Goal: Complete application form

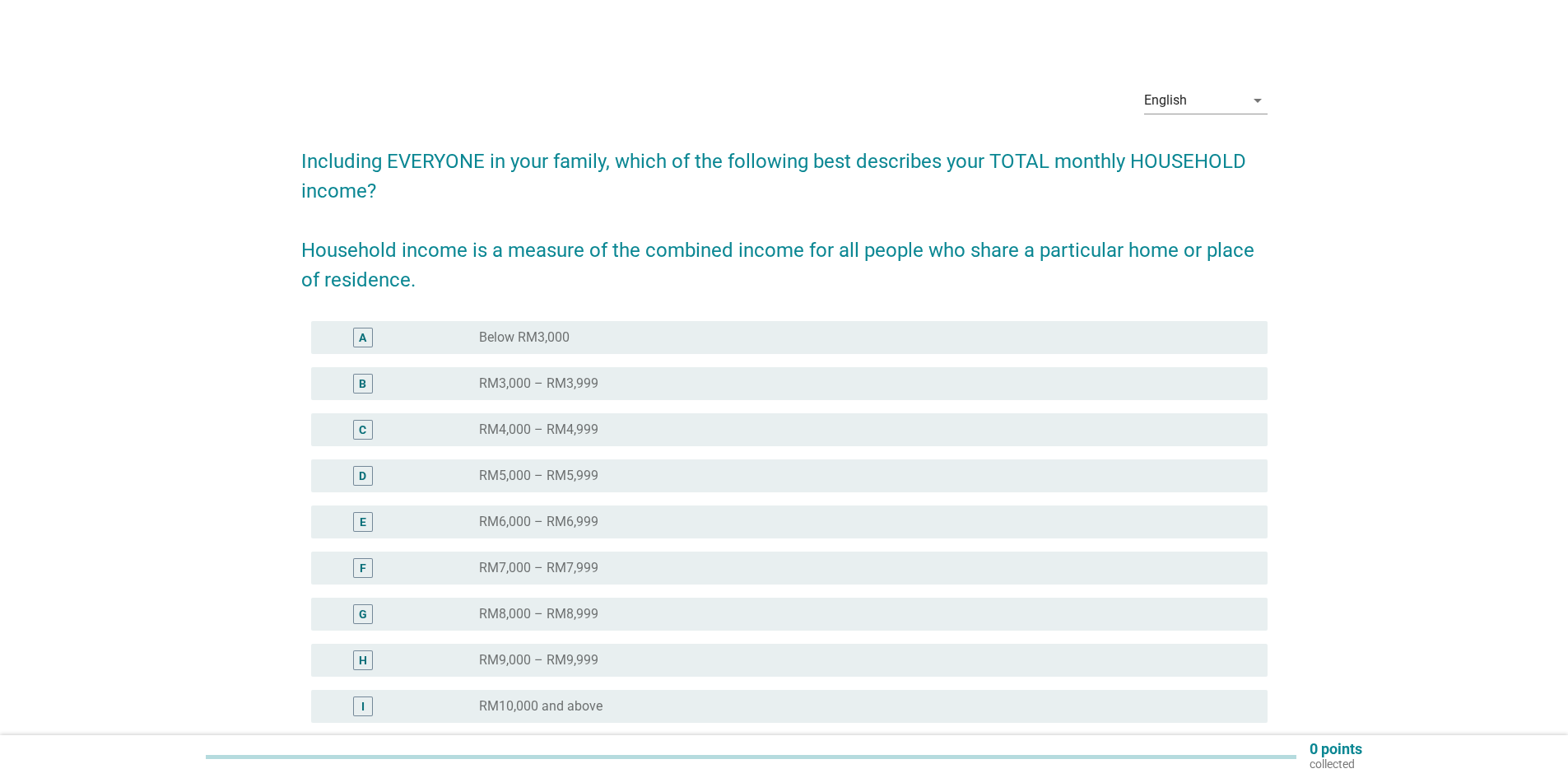
drag, startPoint x: 1256, startPoint y: 100, endPoint x: 1193, endPoint y: 137, distance: 73.1
click at [1256, 100] on icon "arrow_drop_down" at bounding box center [1258, 101] width 20 height 20
click at [1193, 151] on div "Bahasa Melayu" at bounding box center [1205, 153] width 97 height 20
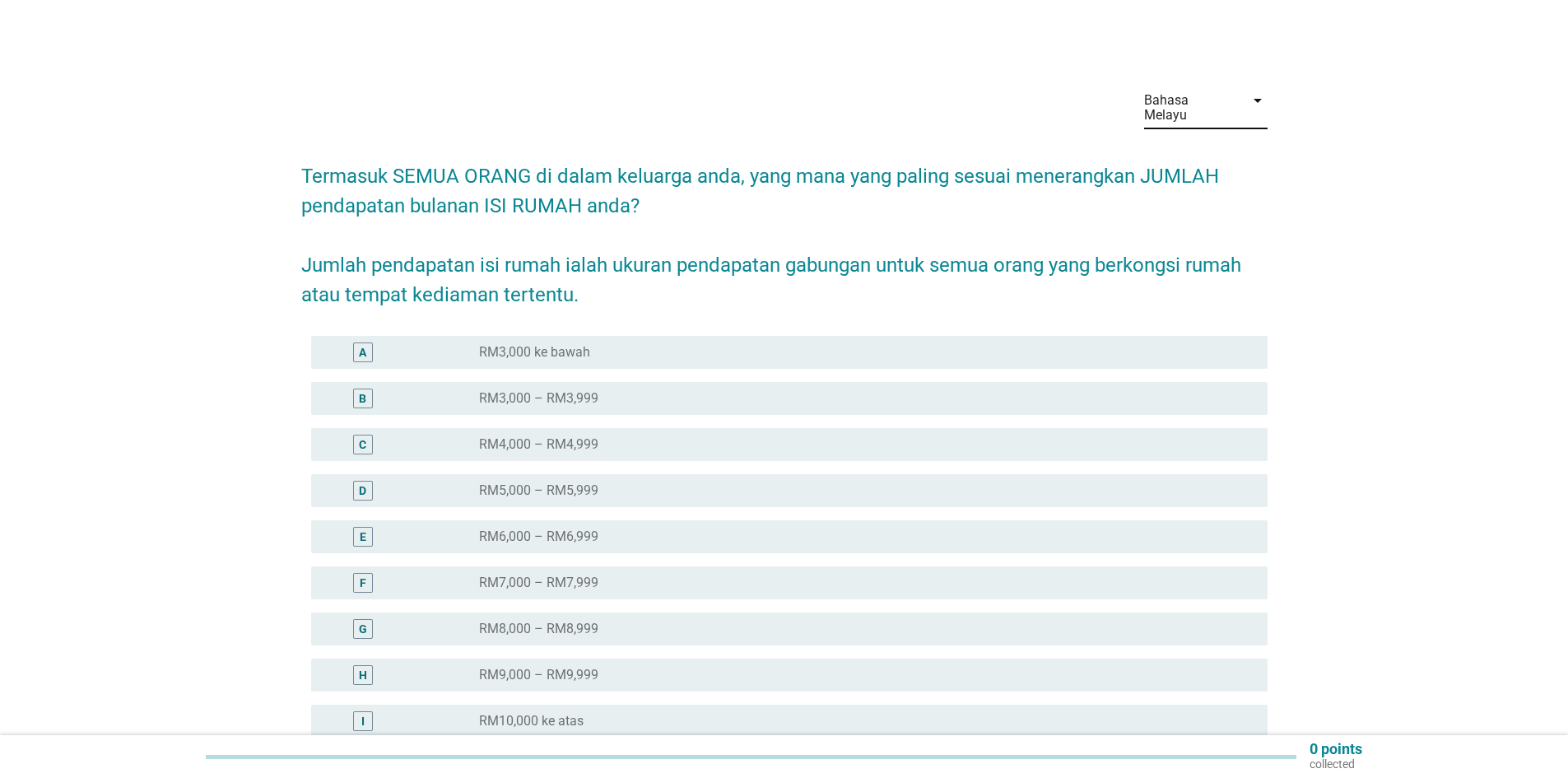
click at [563, 667] on label "RM9,000 – RM9,999" at bounding box center [538, 675] width 119 height 17
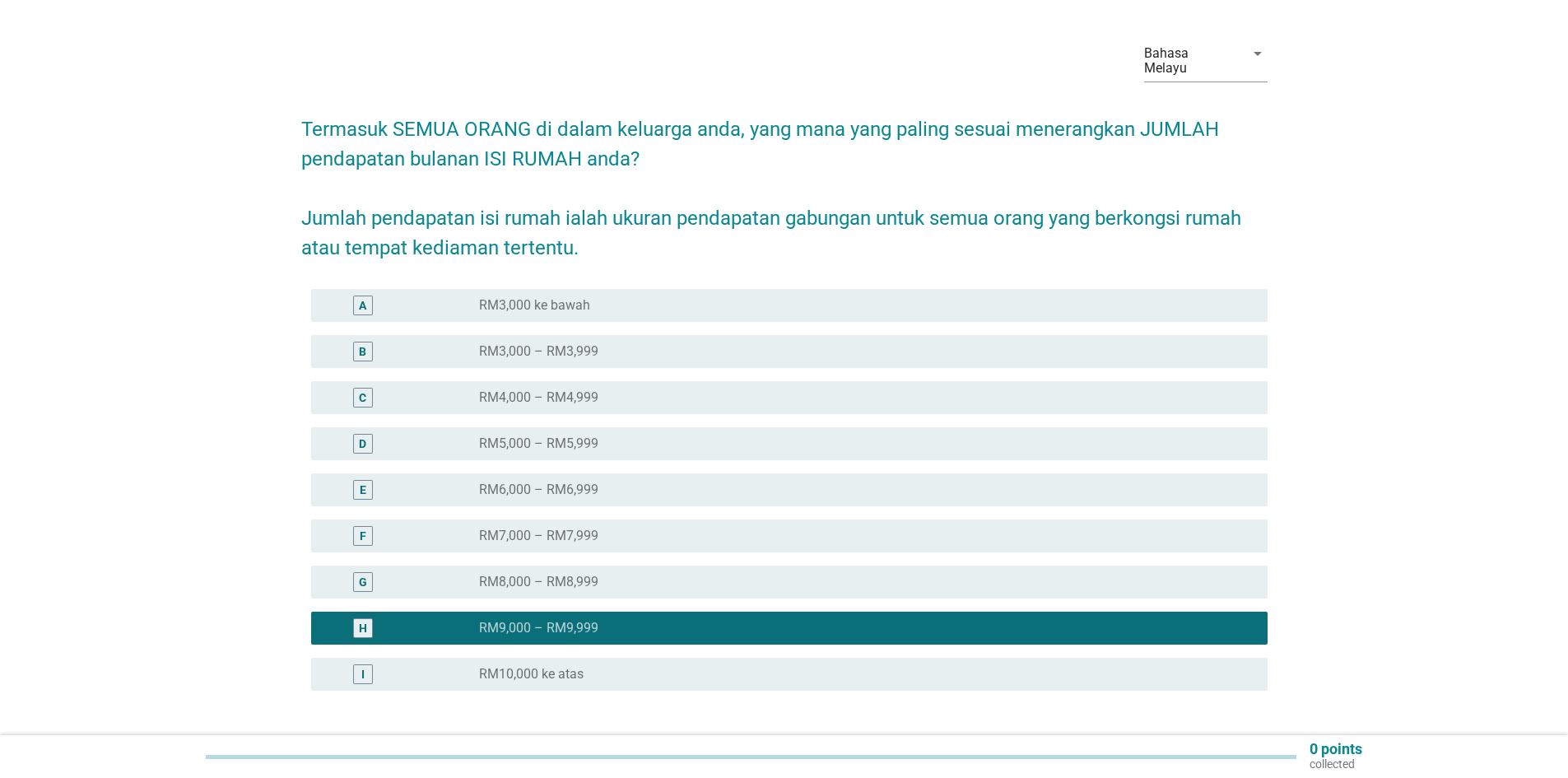
scroll to position [161, 0]
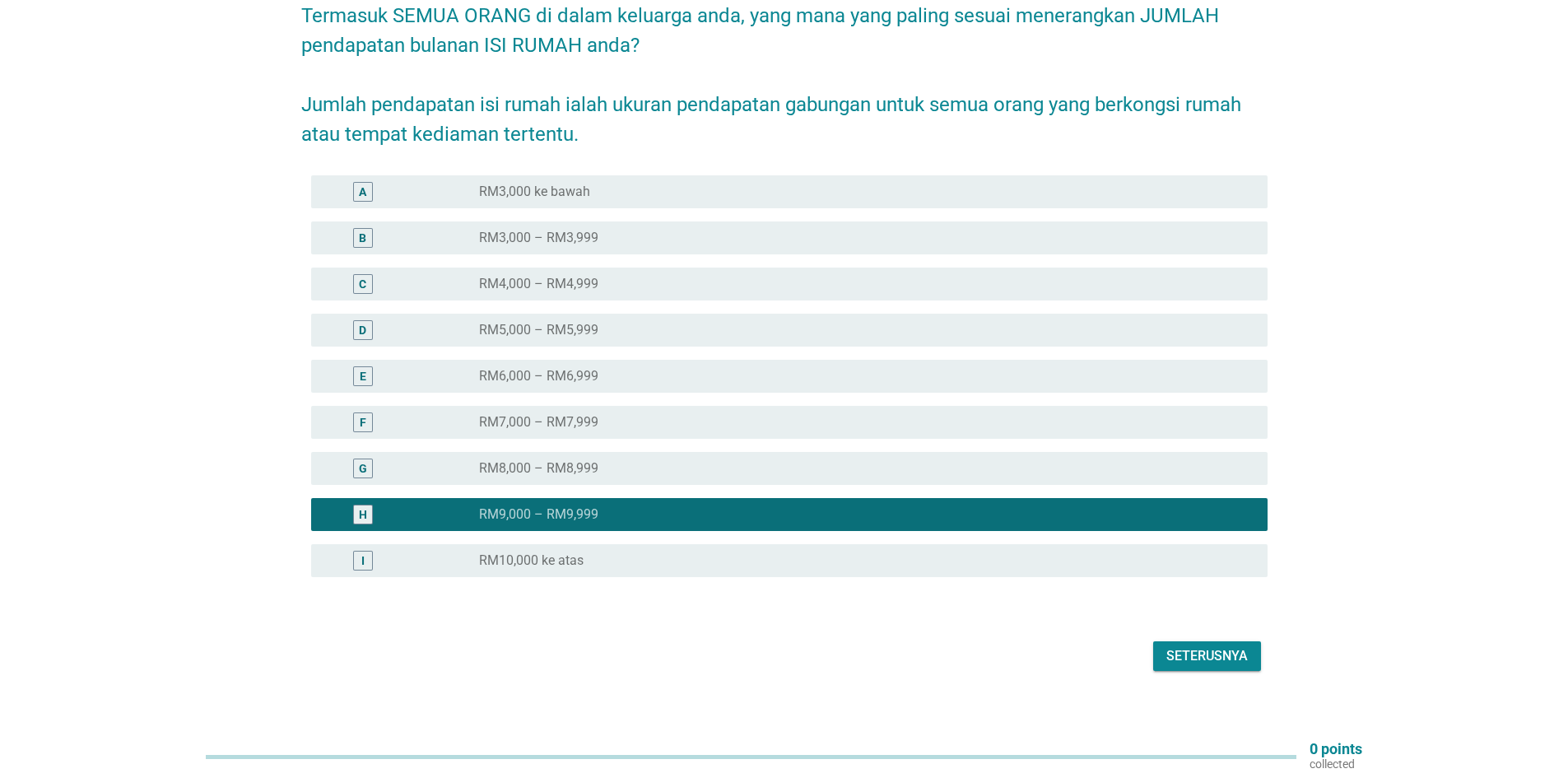
click at [1192, 647] on div "Seterusnya" at bounding box center [1207, 657] width 82 height 20
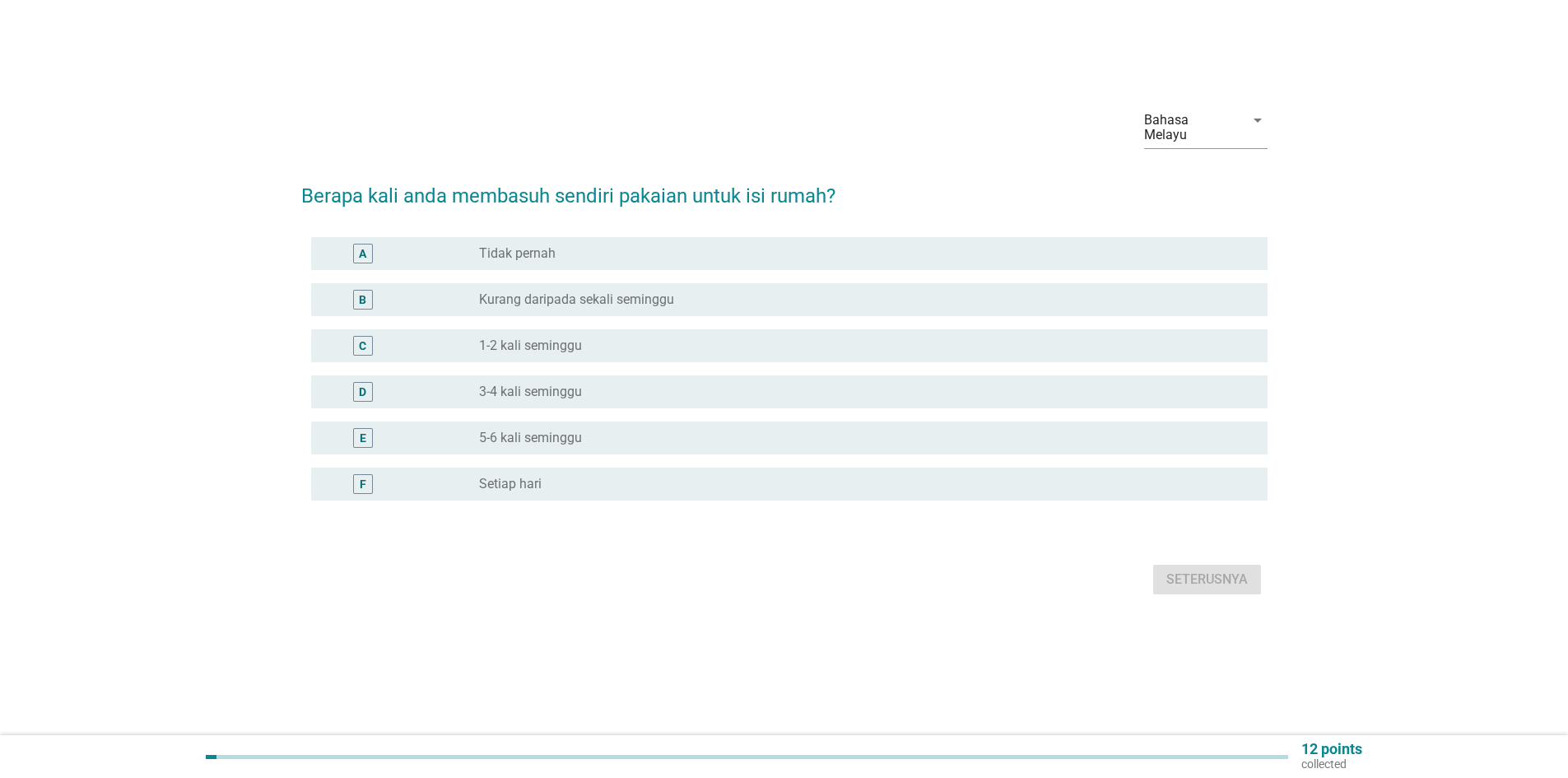
scroll to position [0, 0]
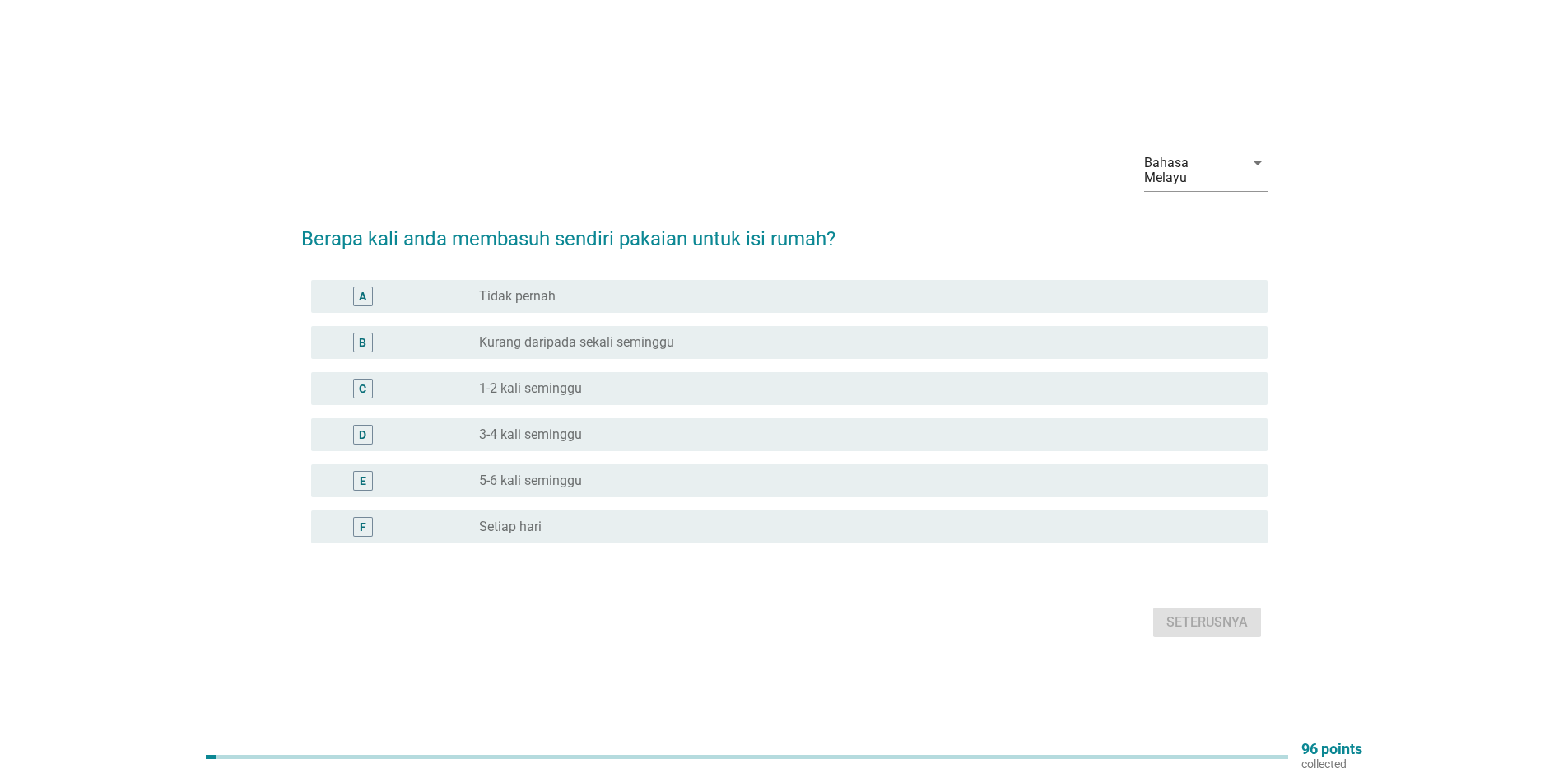
click at [564, 518] on div "radio_button_unchecked Setiap hari" at bounding box center [859, 527] width 762 height 17
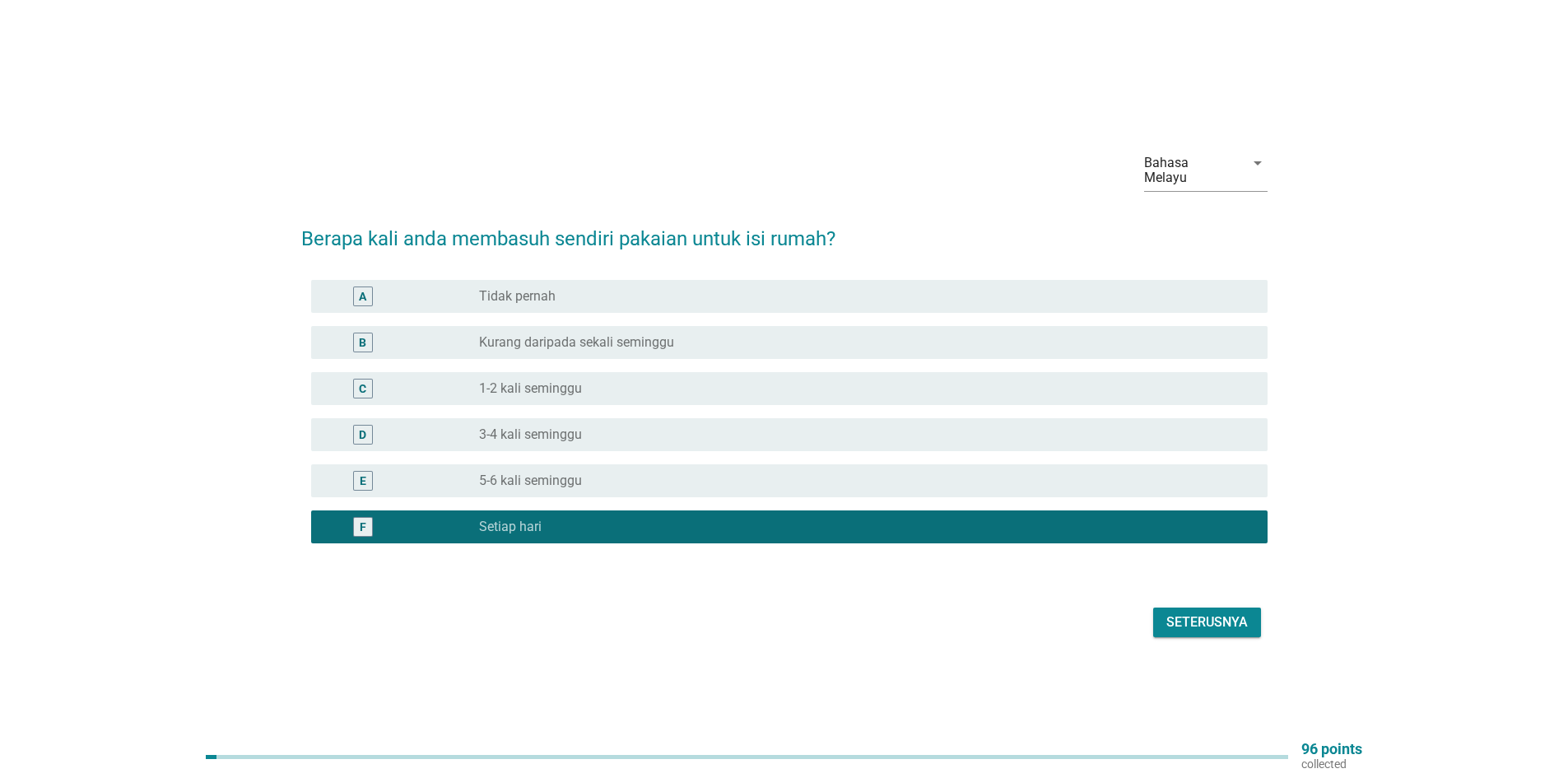
click at [1184, 617] on div "Seterusnya" at bounding box center [1207, 623] width 82 height 20
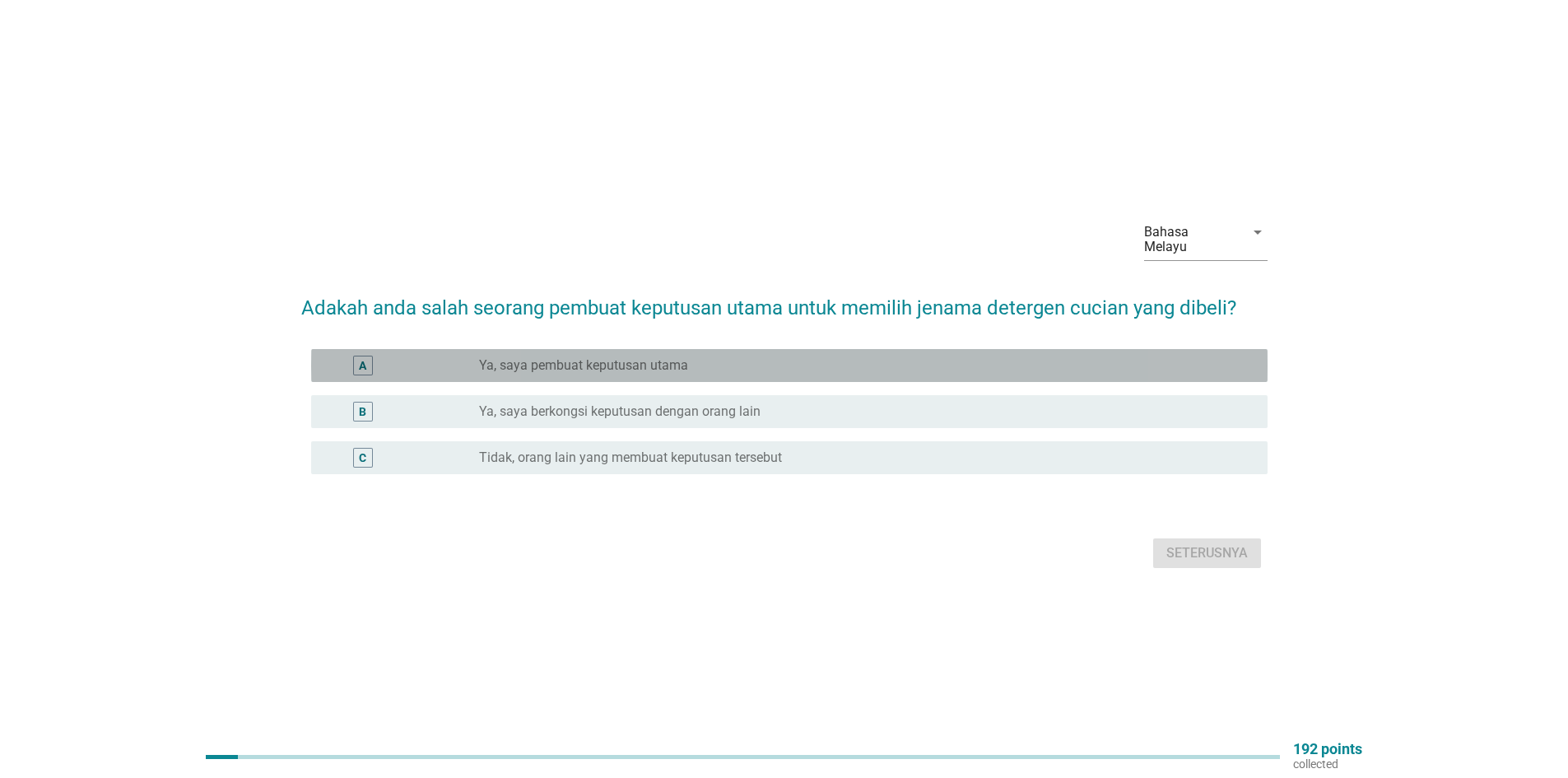
click at [655, 362] on label "Ya, saya pembuat keputusan utama" at bounding box center [583, 366] width 209 height 17
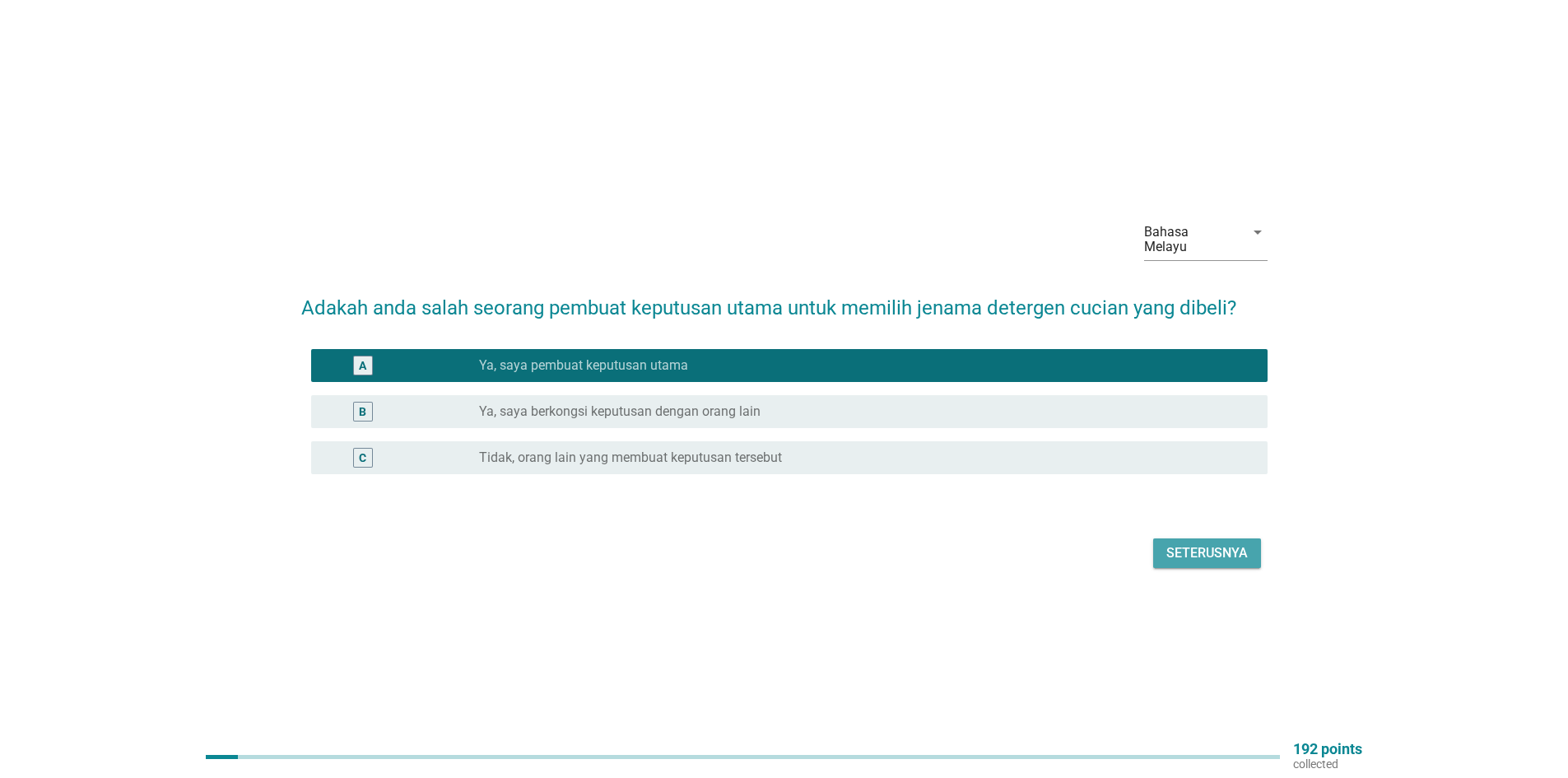
click at [1193, 553] on div "Seterusnya" at bounding box center [1207, 553] width 82 height 20
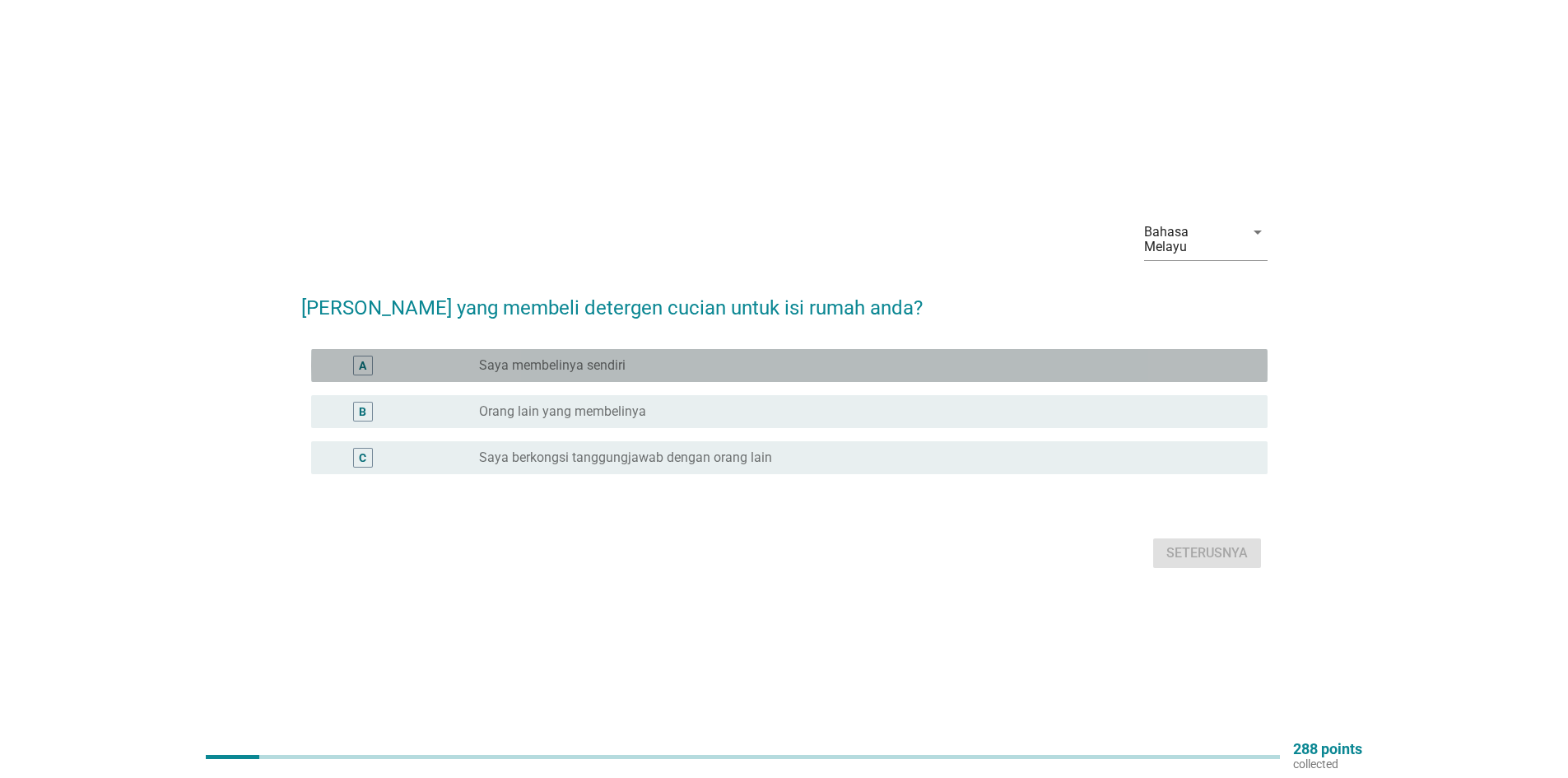
click at [636, 358] on div "radio_button_unchecked Saya membelinya sendiri" at bounding box center [859, 366] width 762 height 17
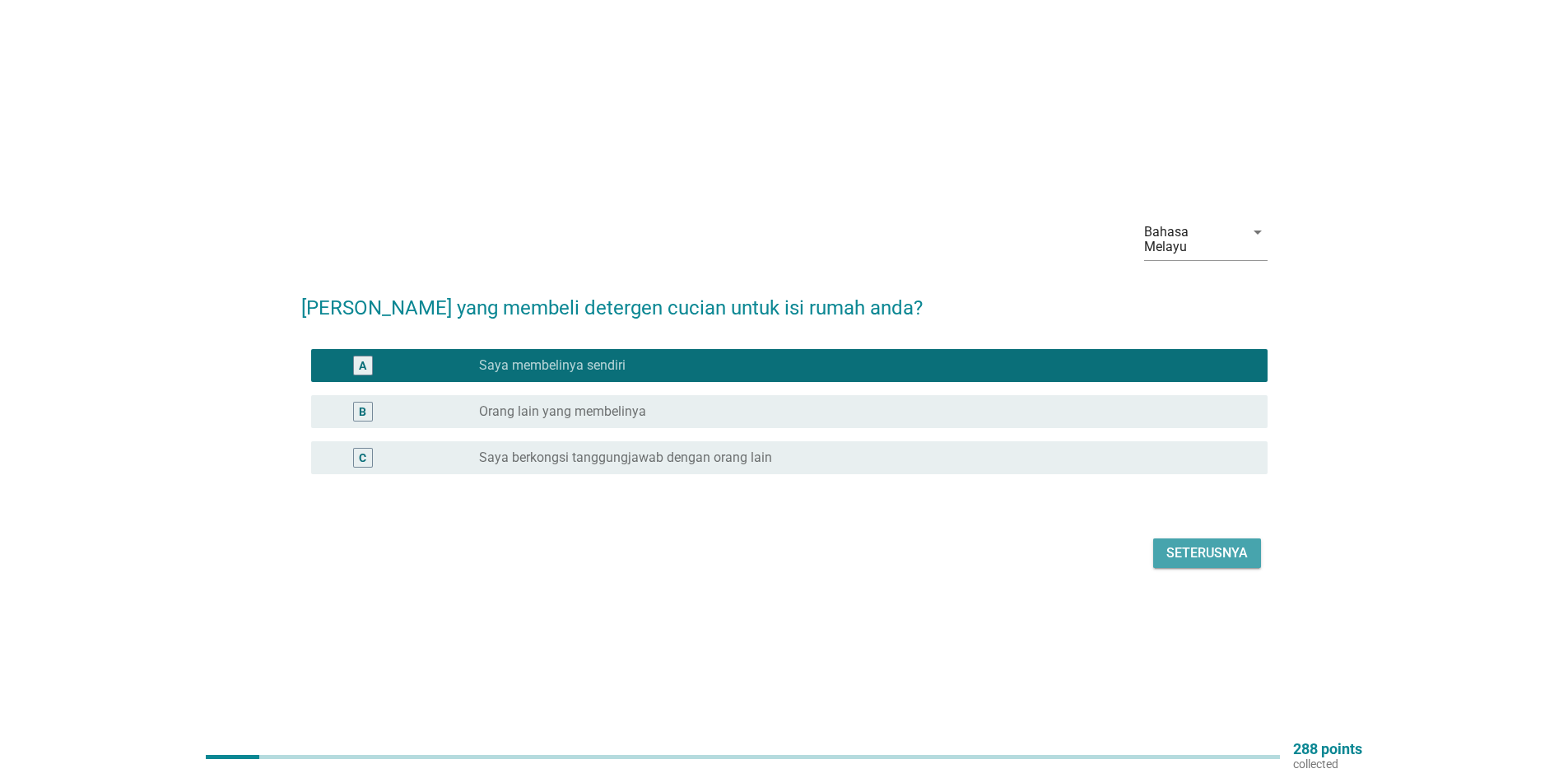
click at [1186, 543] on div "Seterusnya" at bounding box center [1207, 553] width 82 height 20
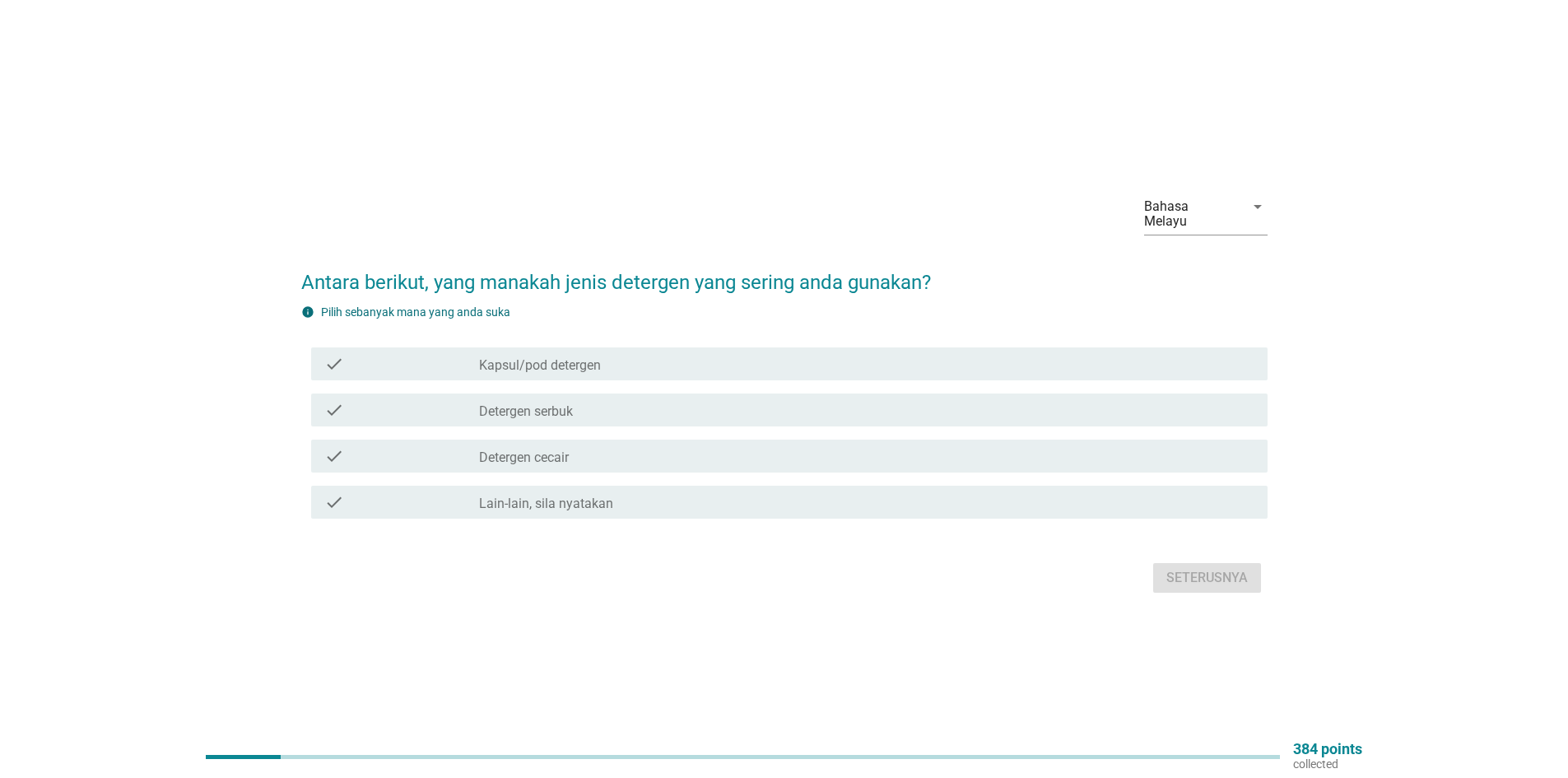
click at [584, 451] on div "check_box_outline_blank Detergen cecair" at bounding box center [866, 456] width 775 height 20
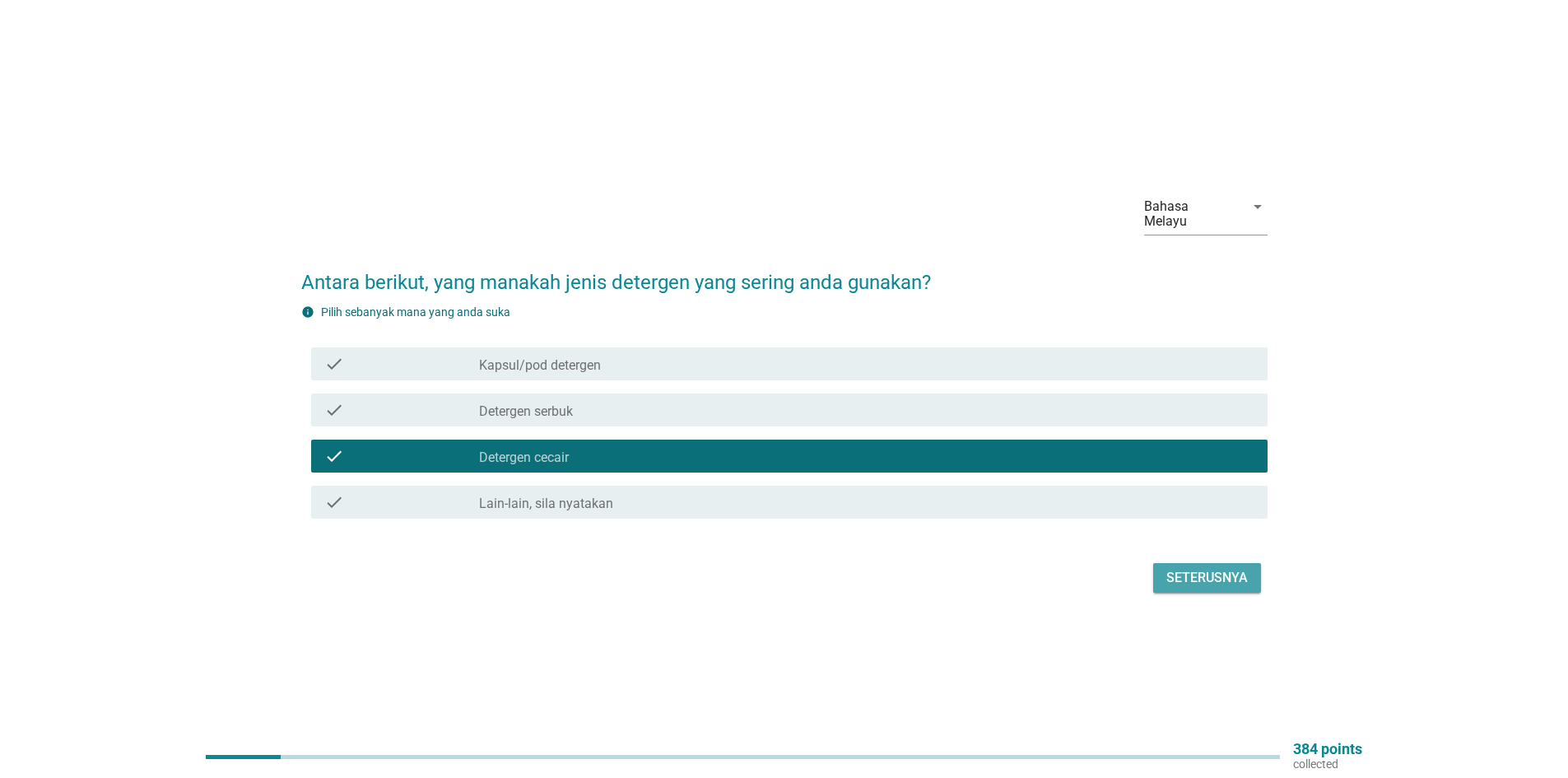
click at [1217, 570] on div "Seterusnya" at bounding box center [1207, 578] width 82 height 20
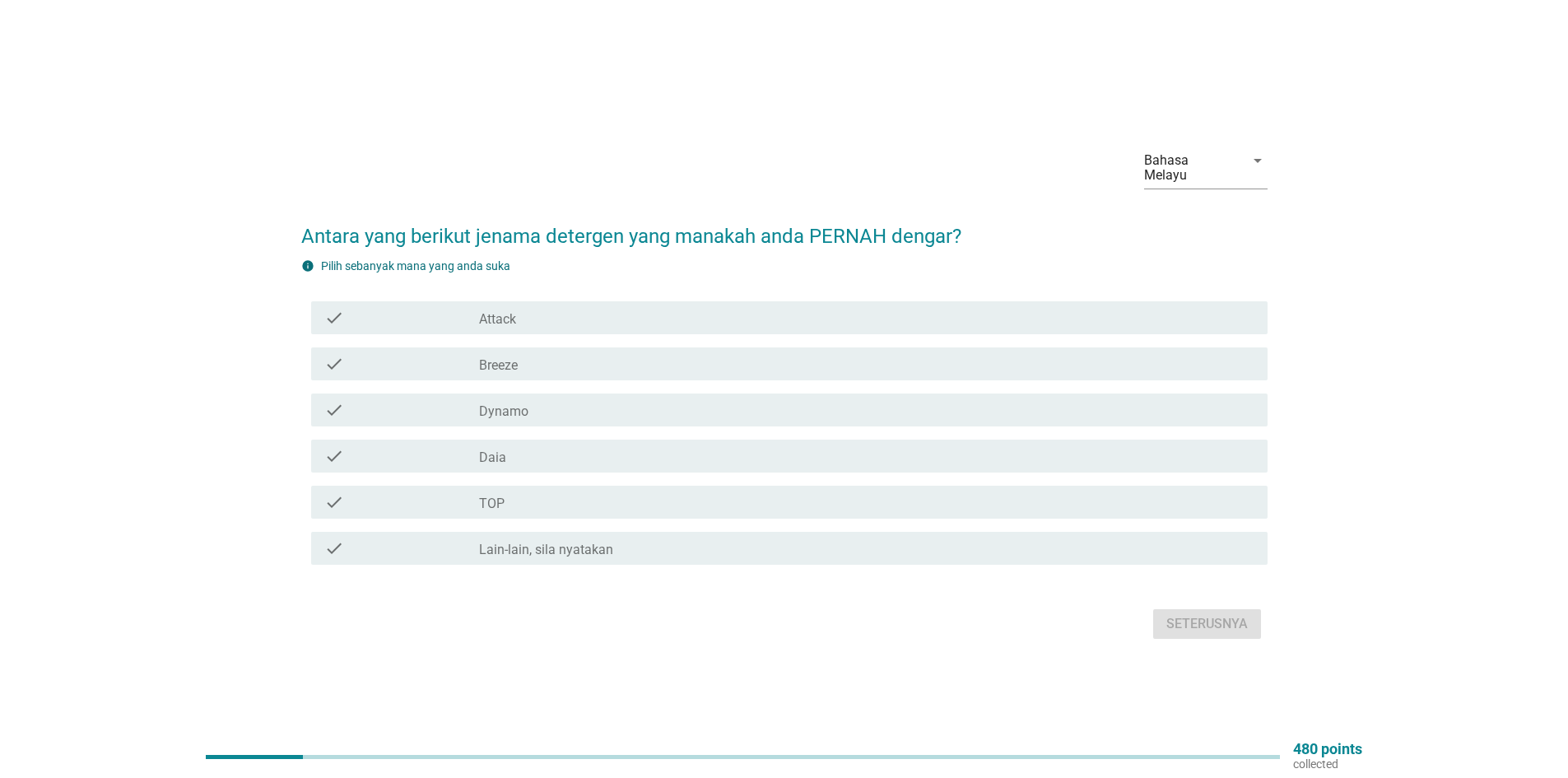
click at [507, 316] on label "Attack" at bounding box center [497, 319] width 37 height 17
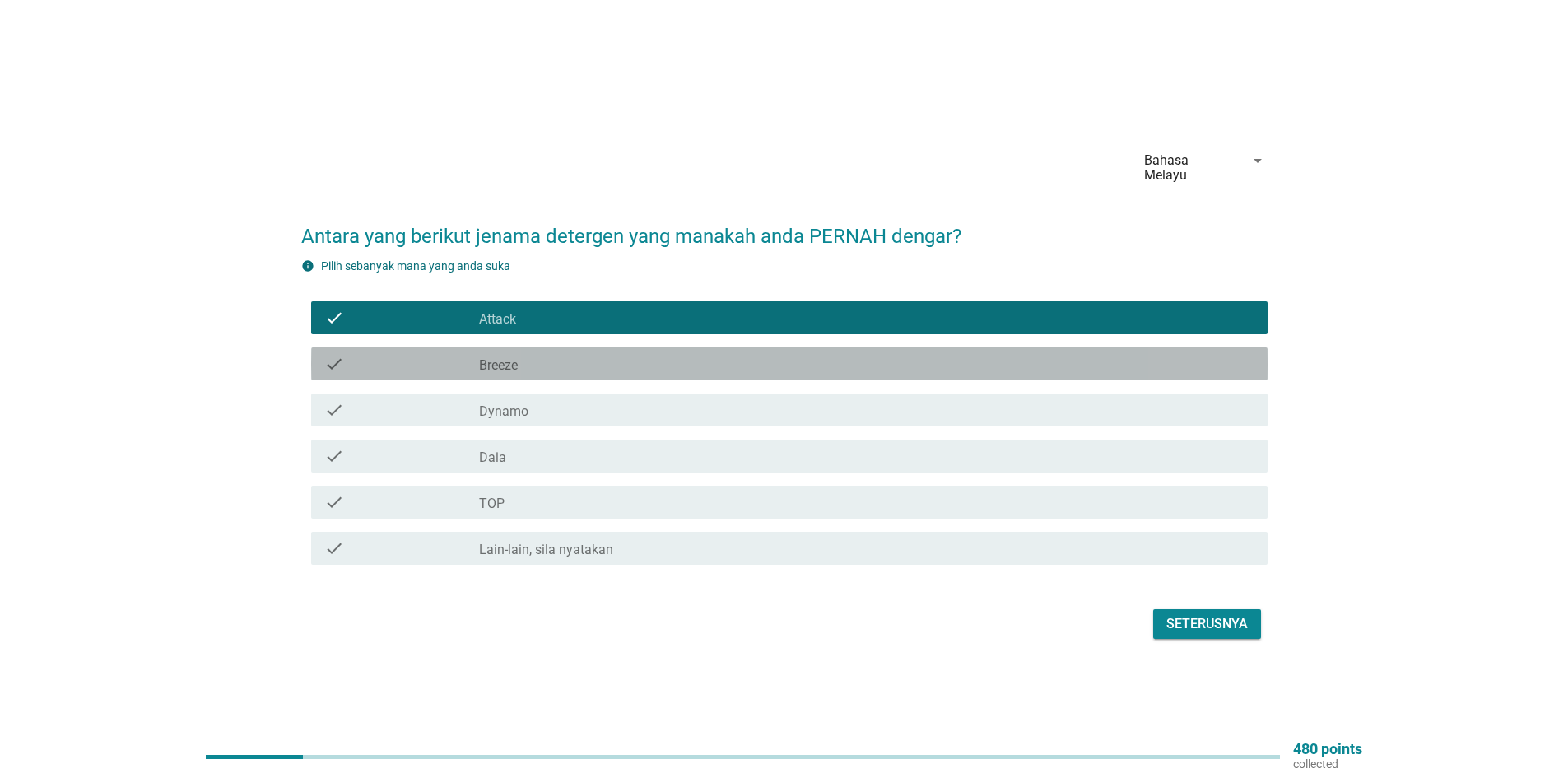
click at [510, 354] on div "check_box_outline_blank Breeze" at bounding box center [866, 364] width 775 height 20
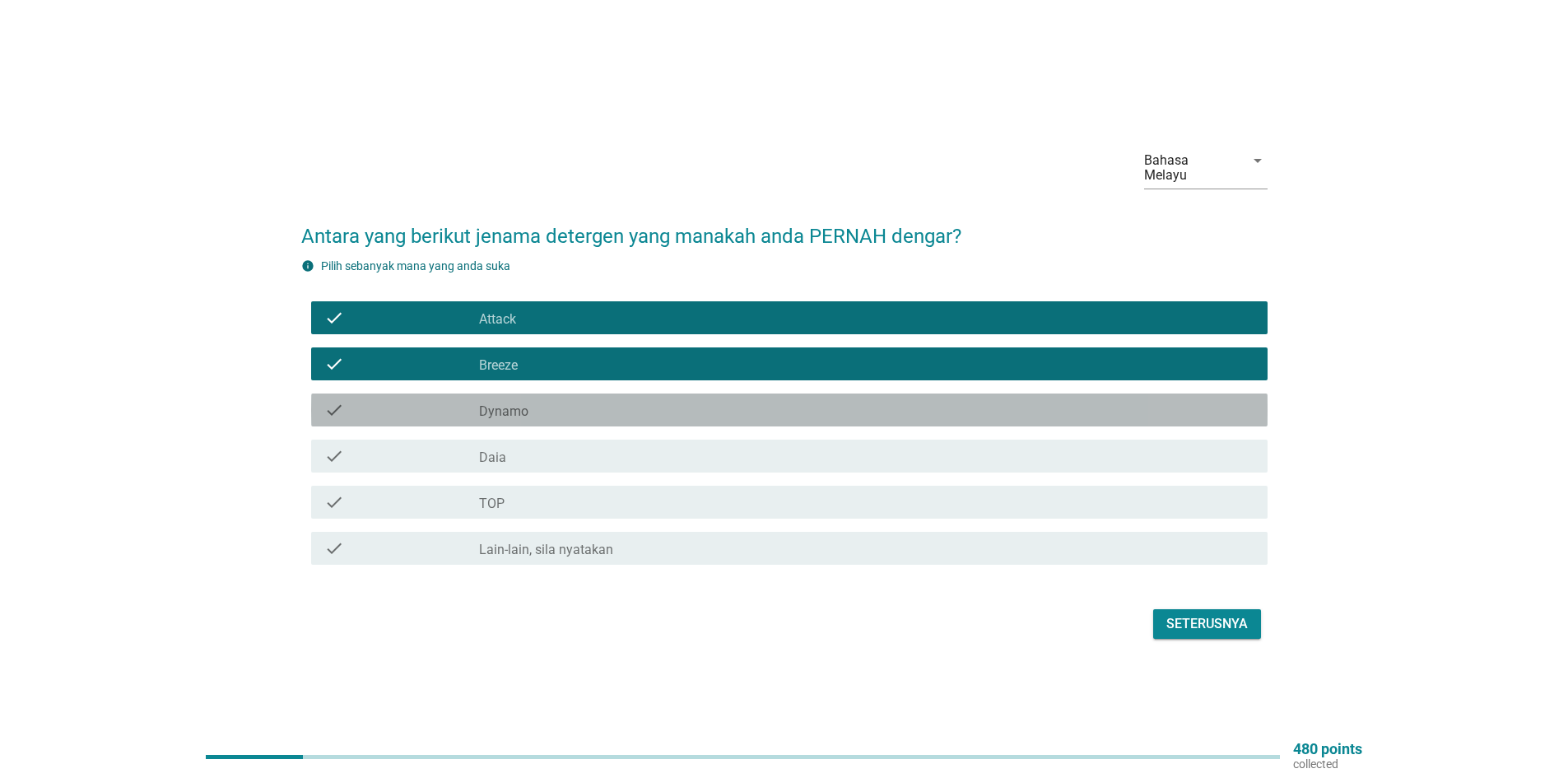
click at [515, 404] on label "Dynamo" at bounding box center [503, 412] width 50 height 17
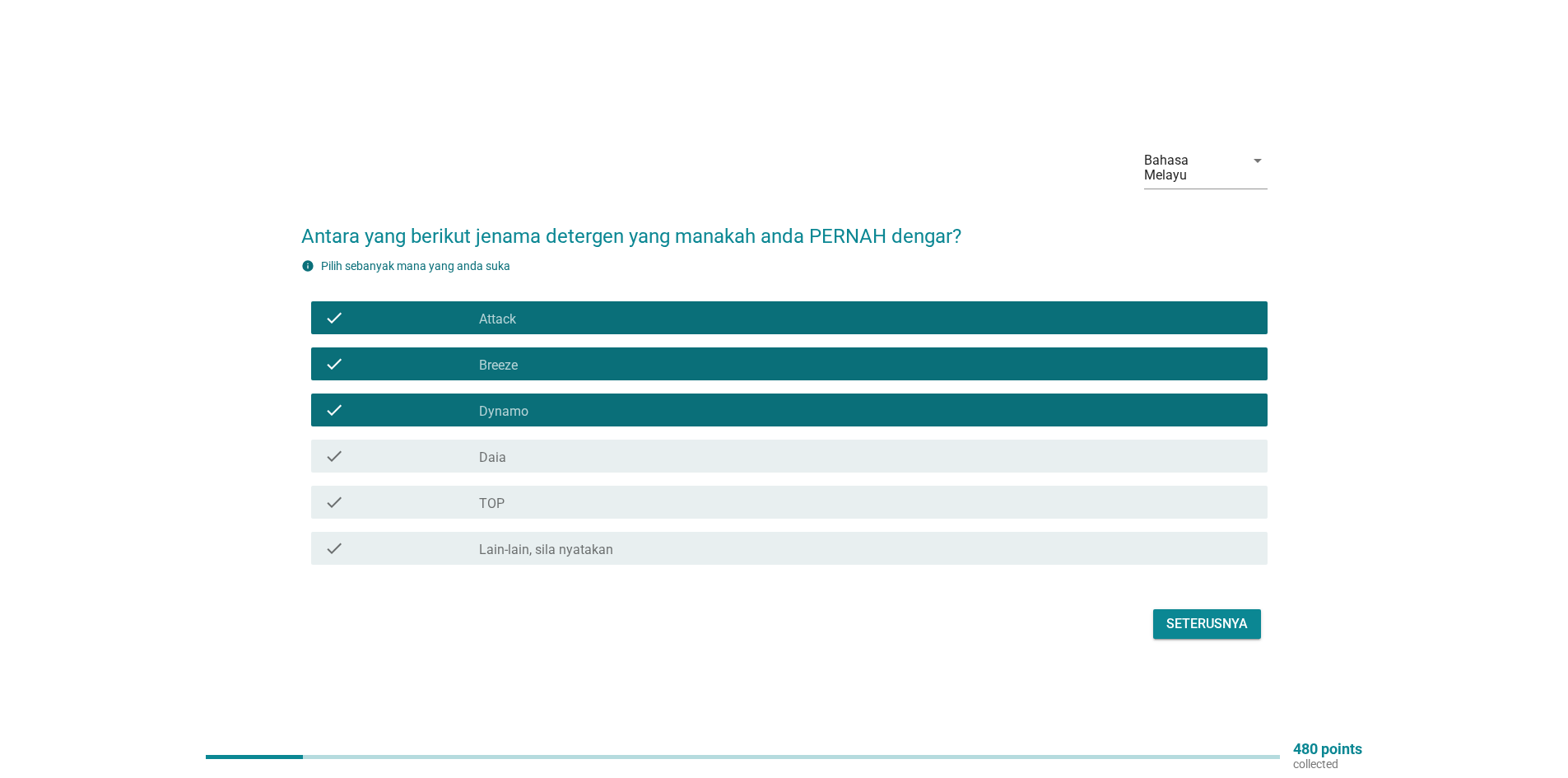
click at [510, 446] on div "check_box_outline_blank Daia" at bounding box center [866, 456] width 775 height 20
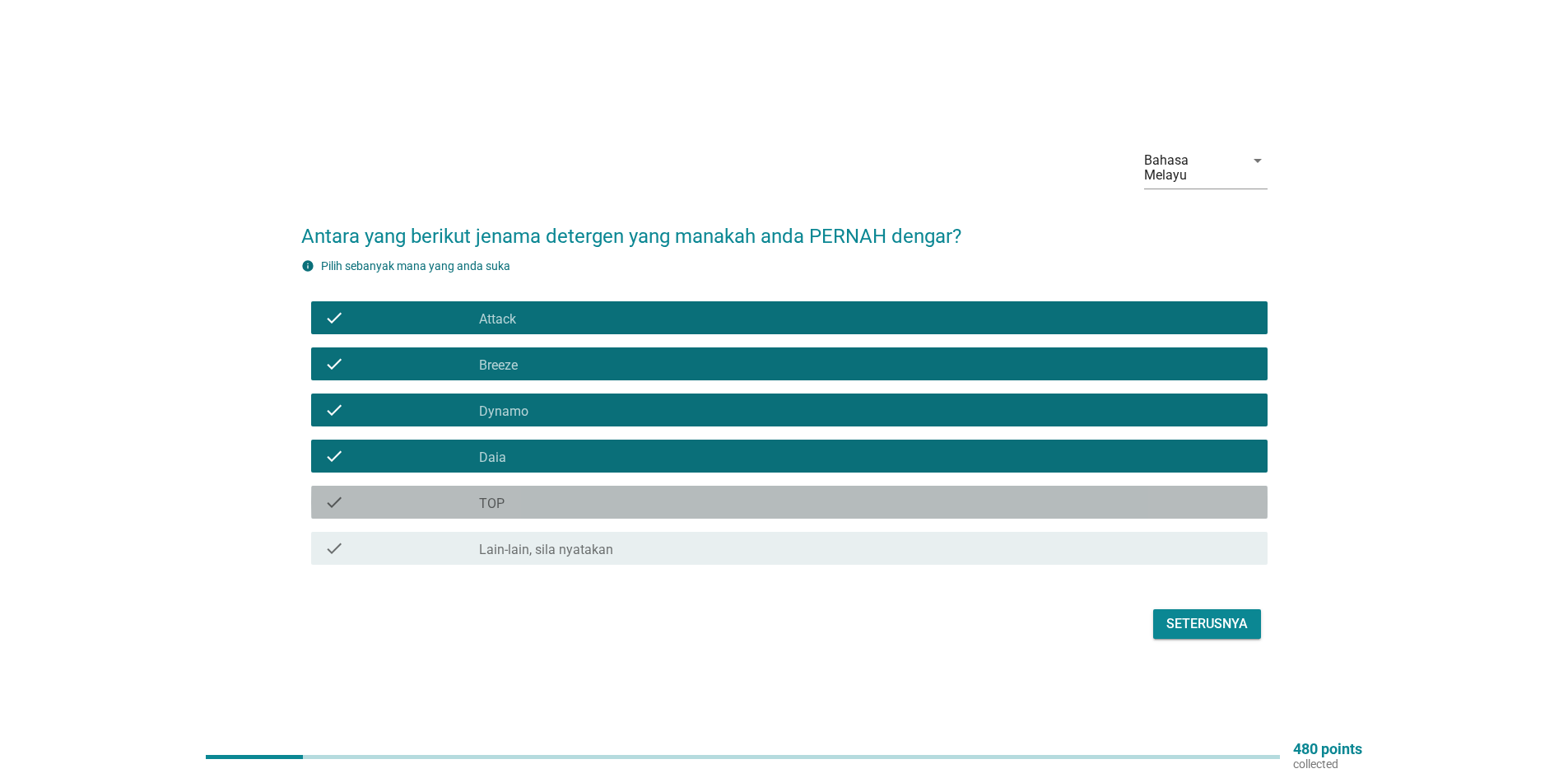
click at [513, 493] on div "check_box_outline_blank TOP" at bounding box center [866, 503] width 775 height 20
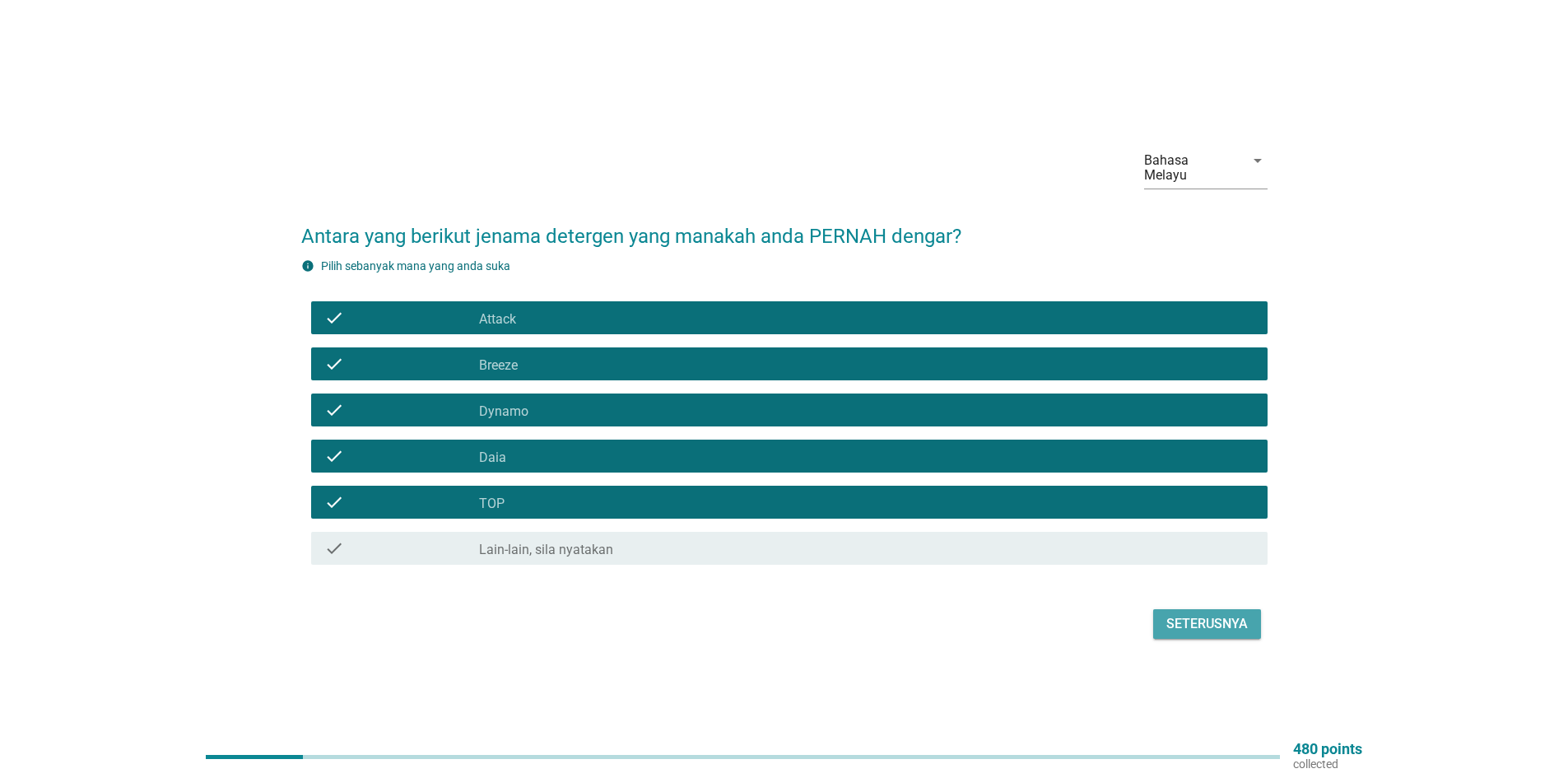
click at [1223, 617] on div "Seterusnya" at bounding box center [1207, 625] width 82 height 20
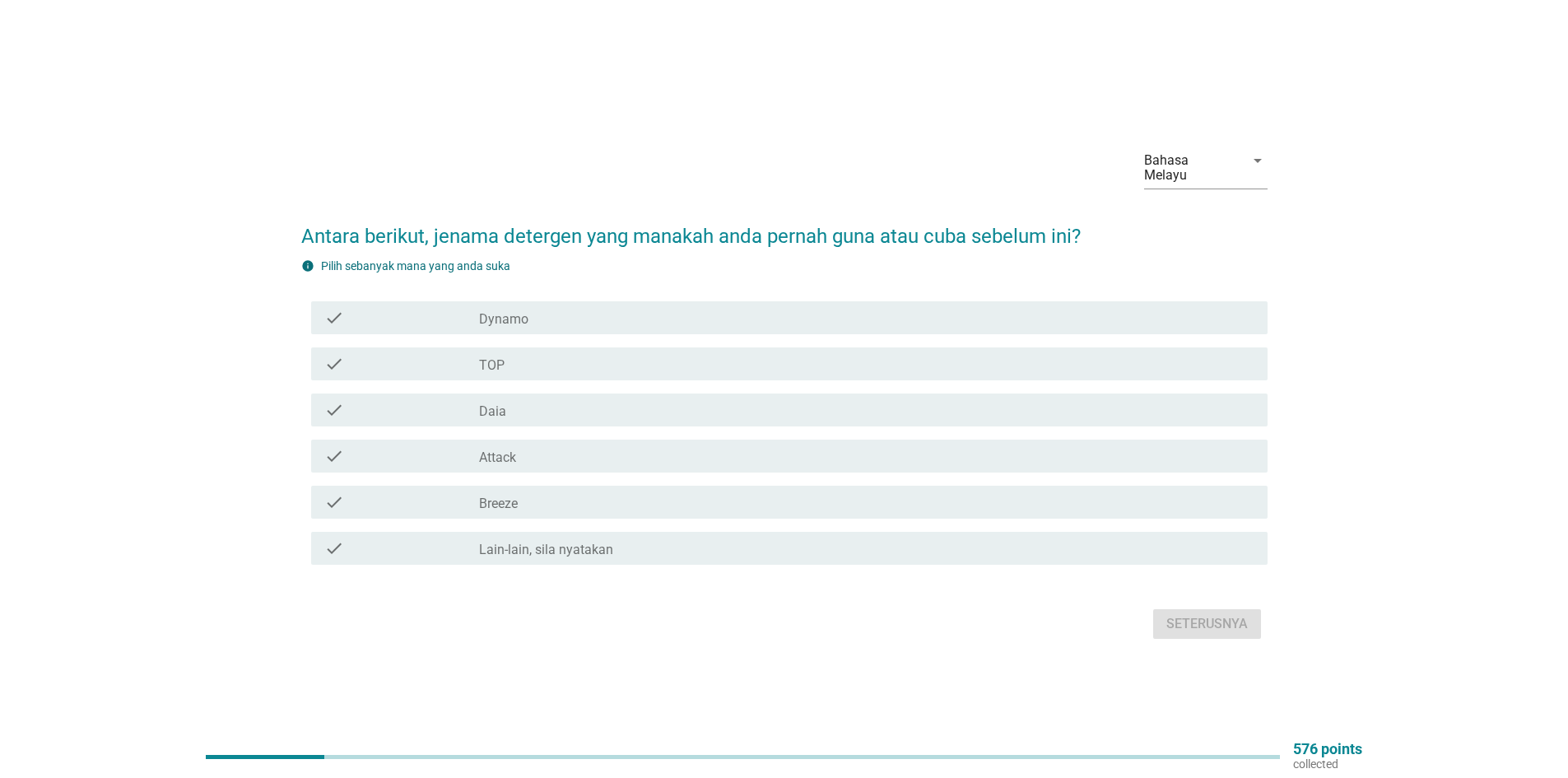
click at [549, 317] on div "check_box_outline_blank Dynamo" at bounding box center [866, 318] width 775 height 20
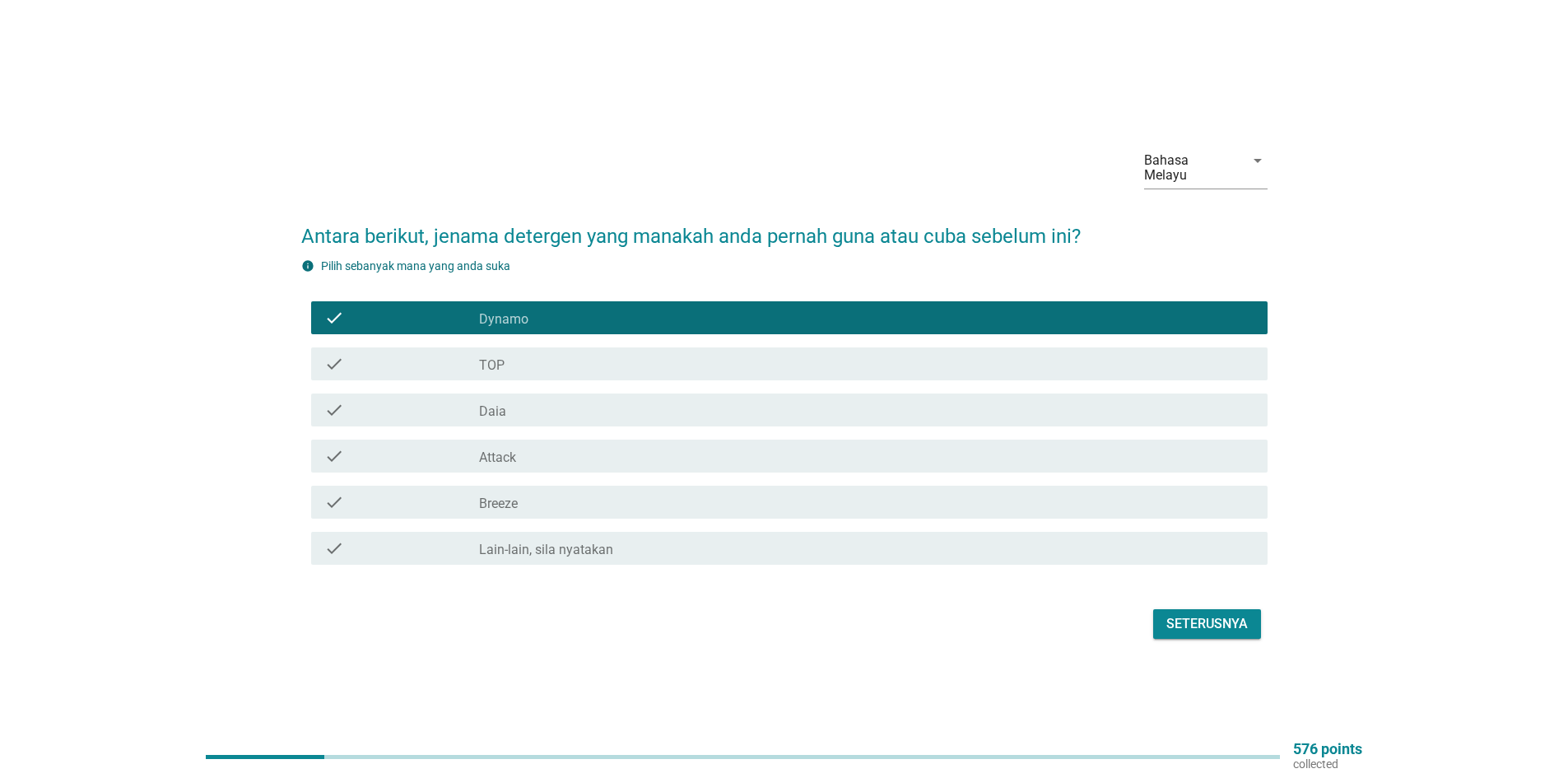
click at [549, 354] on div "check_box_outline_blank TOP" at bounding box center [866, 364] width 775 height 20
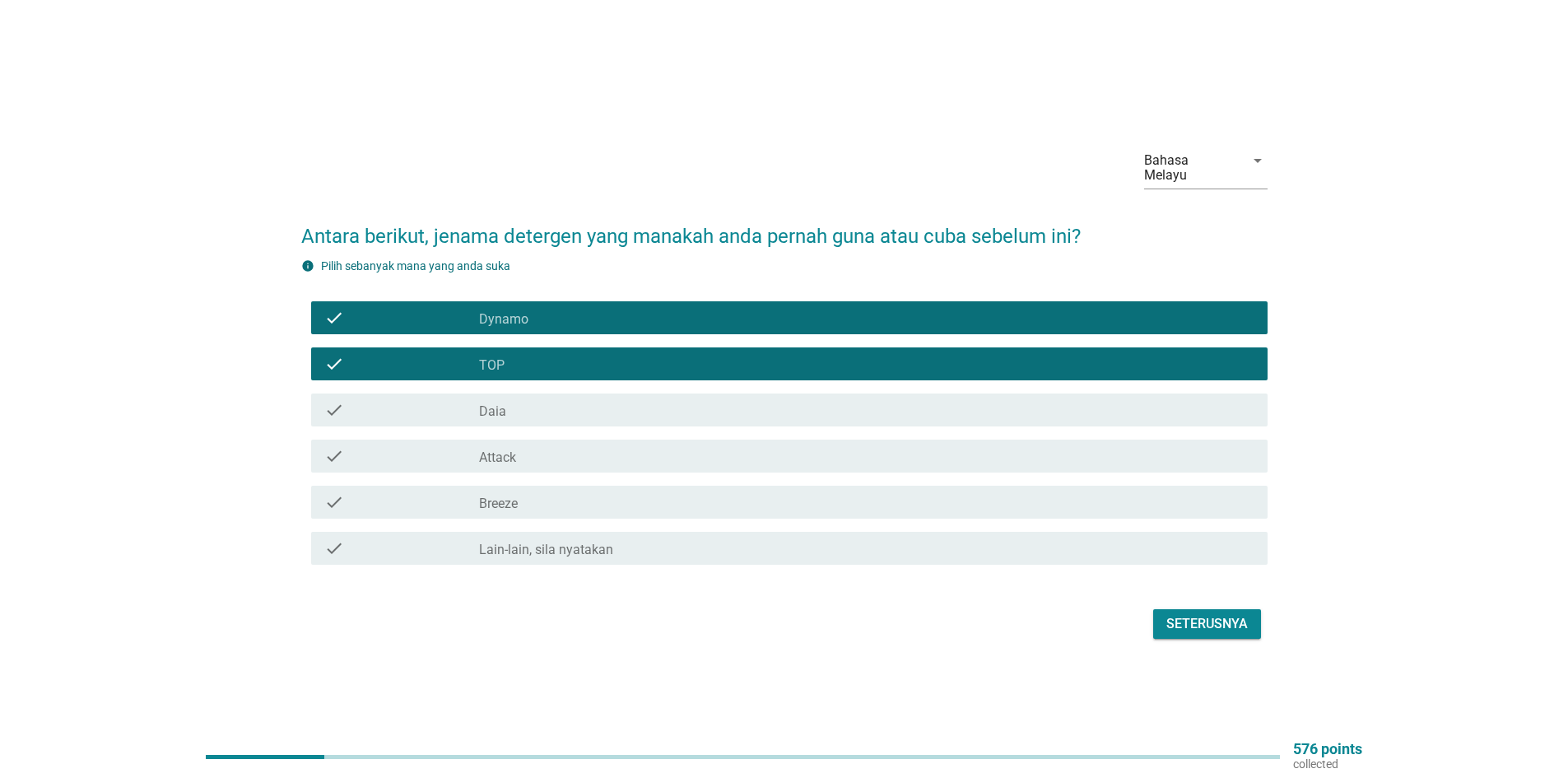
click at [524, 495] on div "check_box_outline_blank Breeze" at bounding box center [866, 503] width 775 height 20
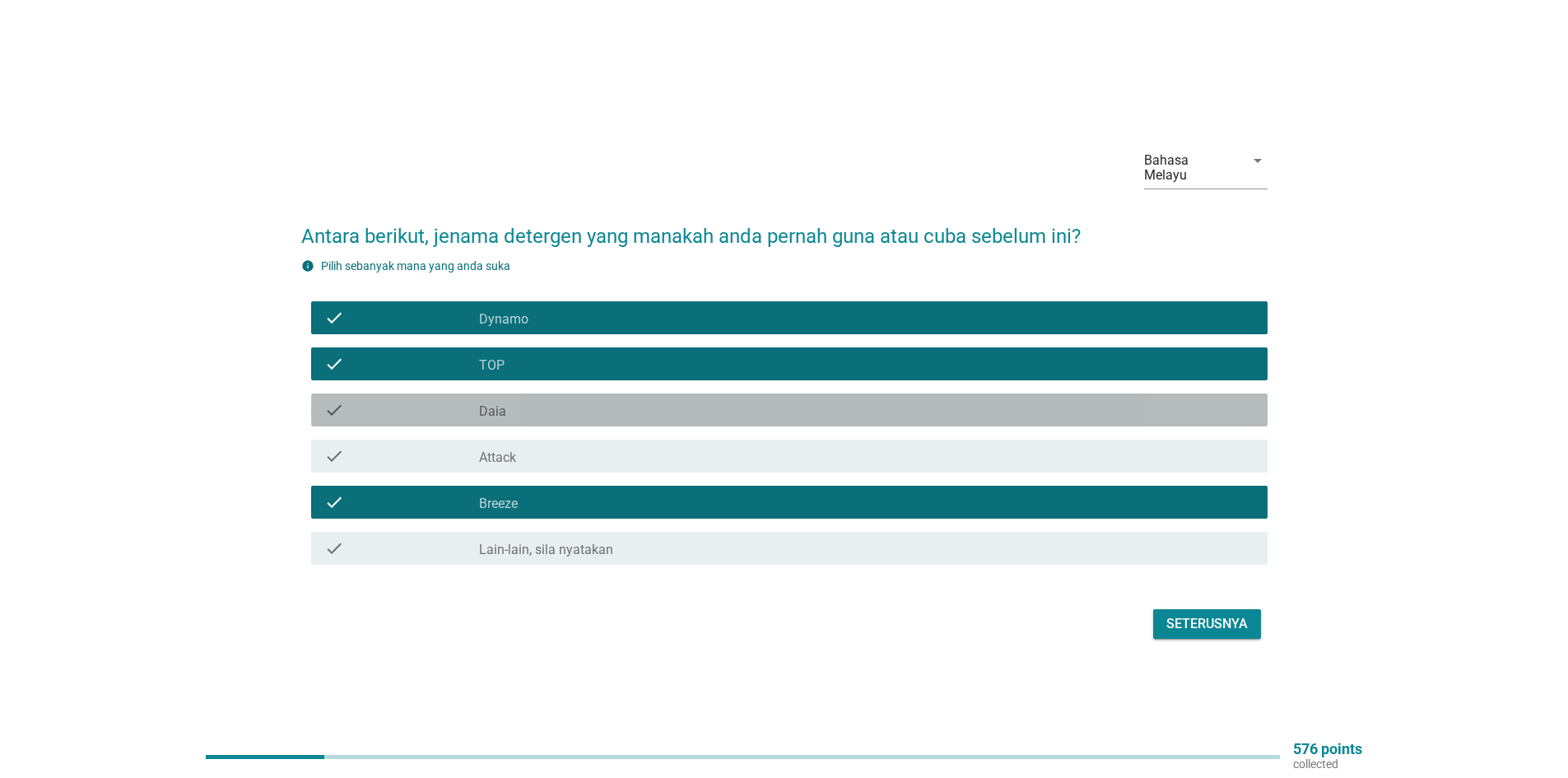
click at [542, 400] on div "check_box_outline_blank Daia" at bounding box center [866, 410] width 775 height 20
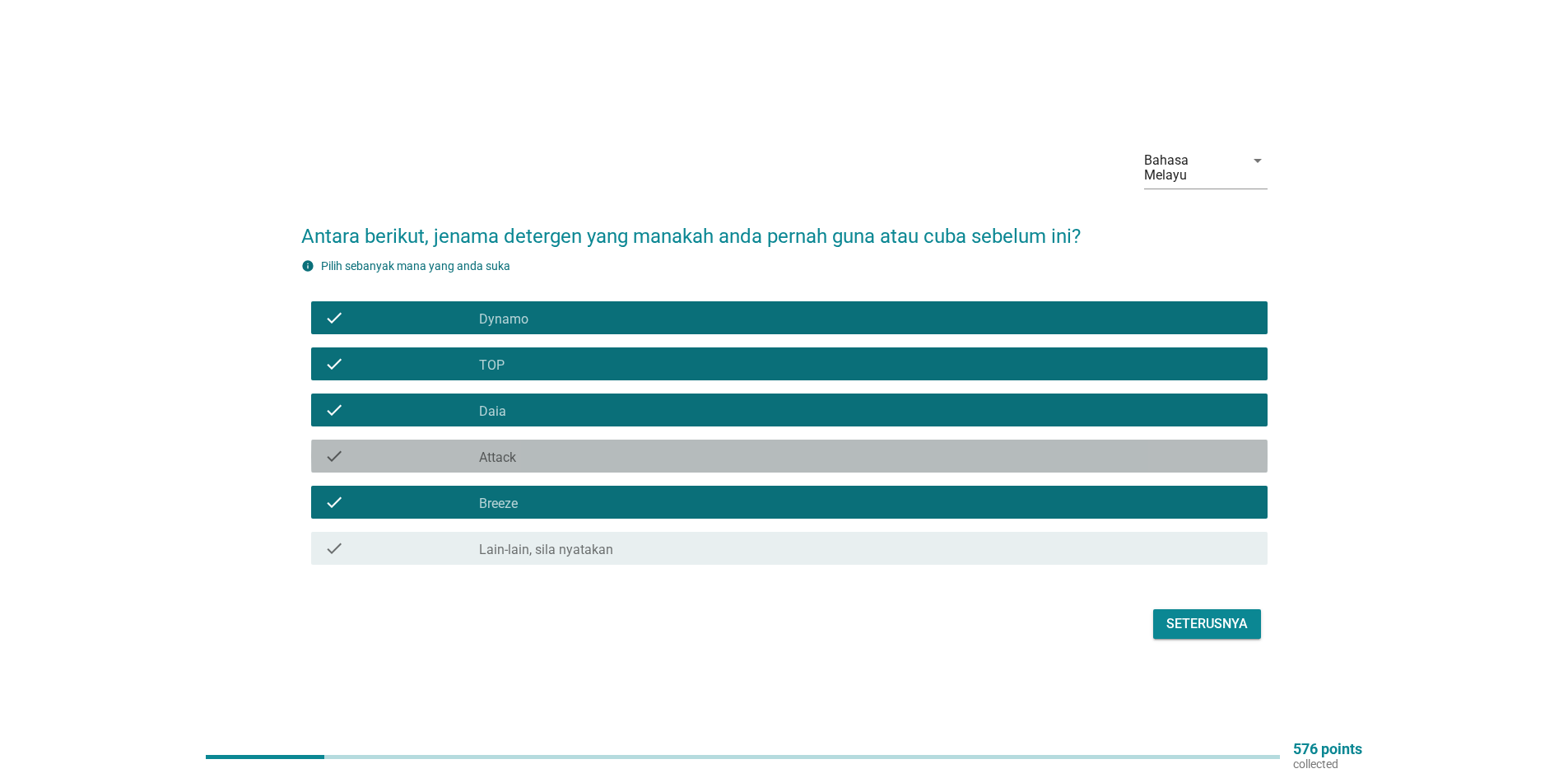
click at [623, 446] on div "check_box_outline_blank Attack" at bounding box center [866, 456] width 775 height 20
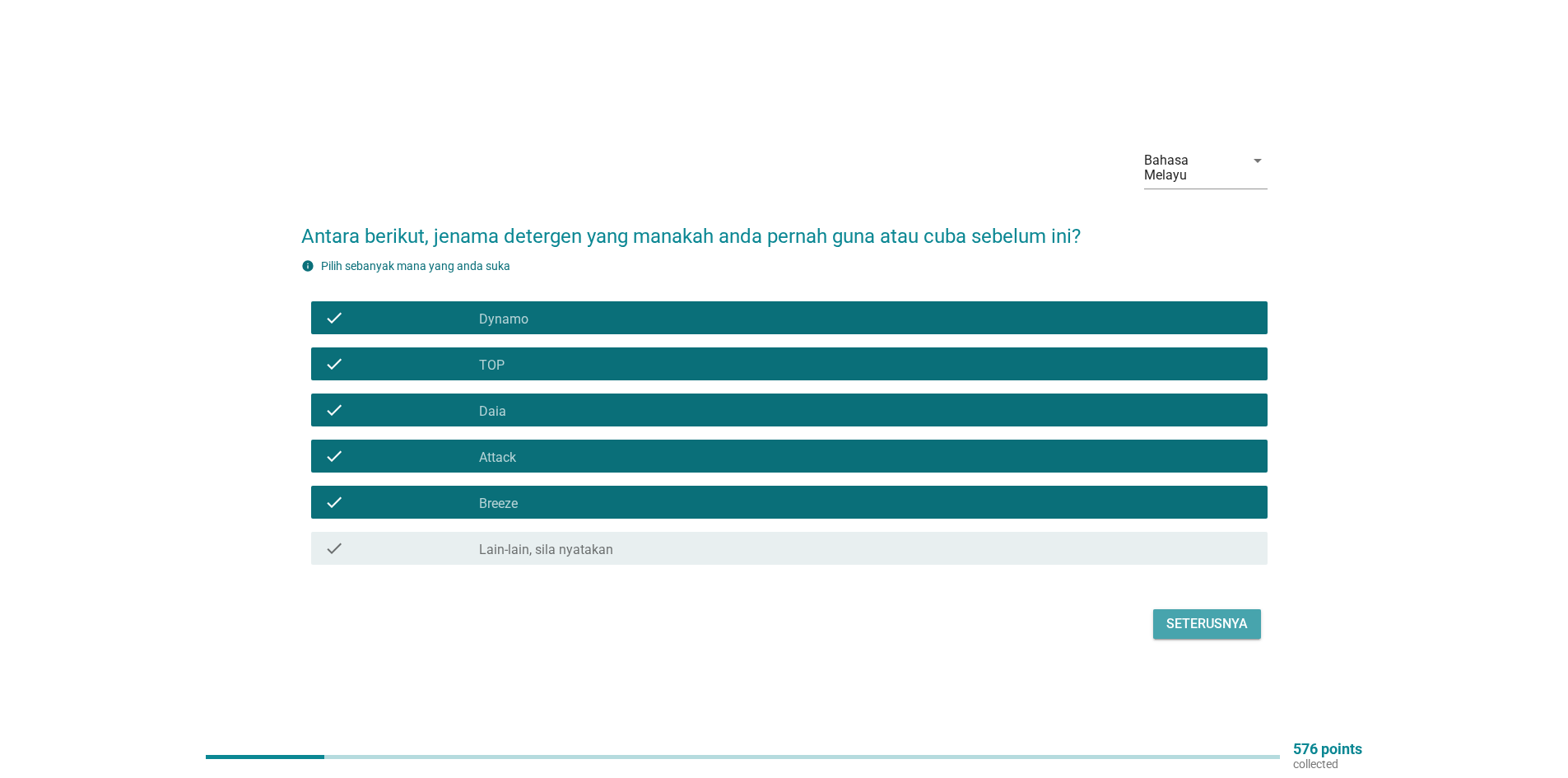
click at [1217, 615] on div "Seterusnya" at bounding box center [1207, 625] width 82 height 20
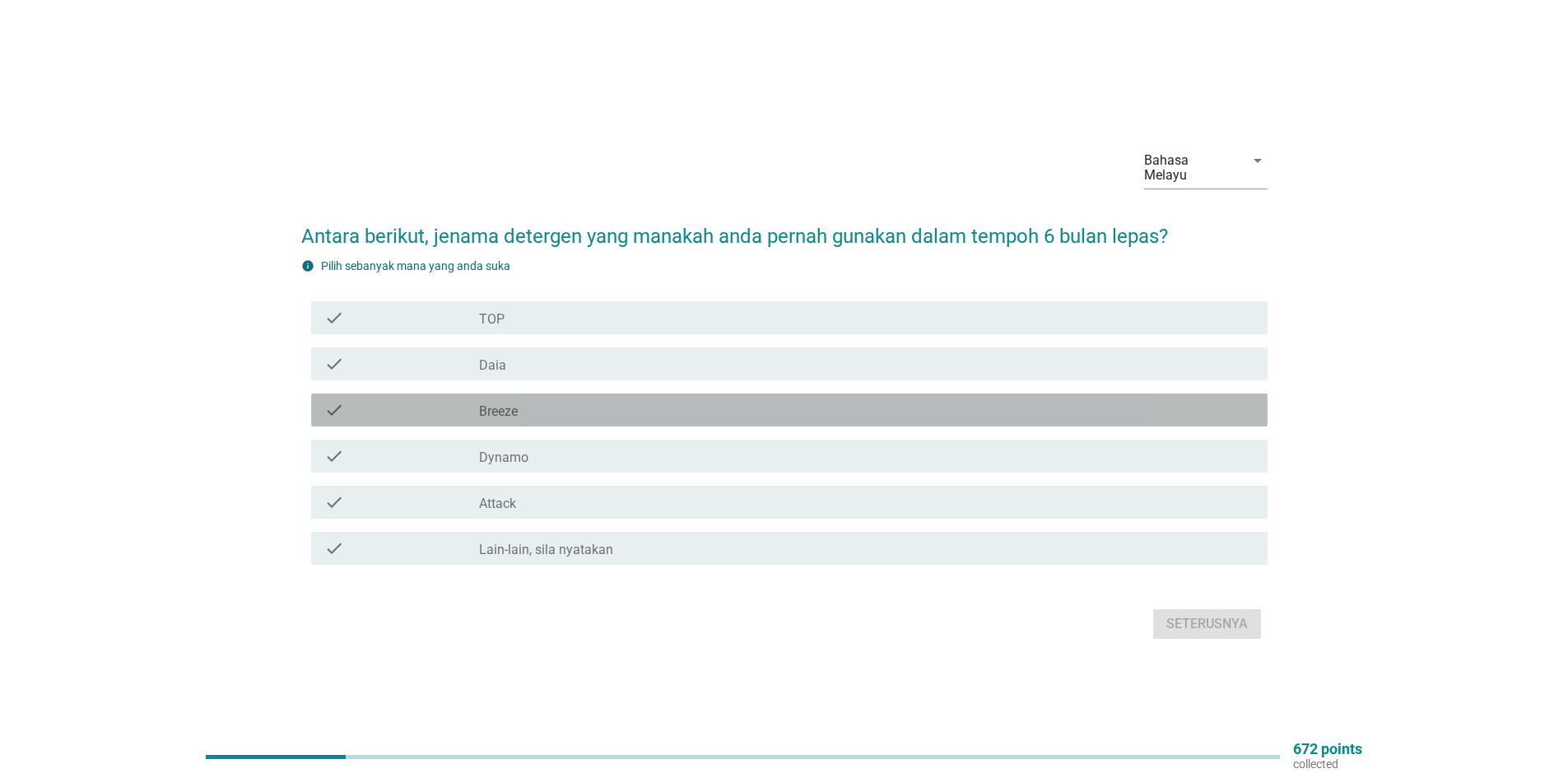
click at [556, 408] on div "check_box Breeze" at bounding box center [866, 410] width 775 height 20
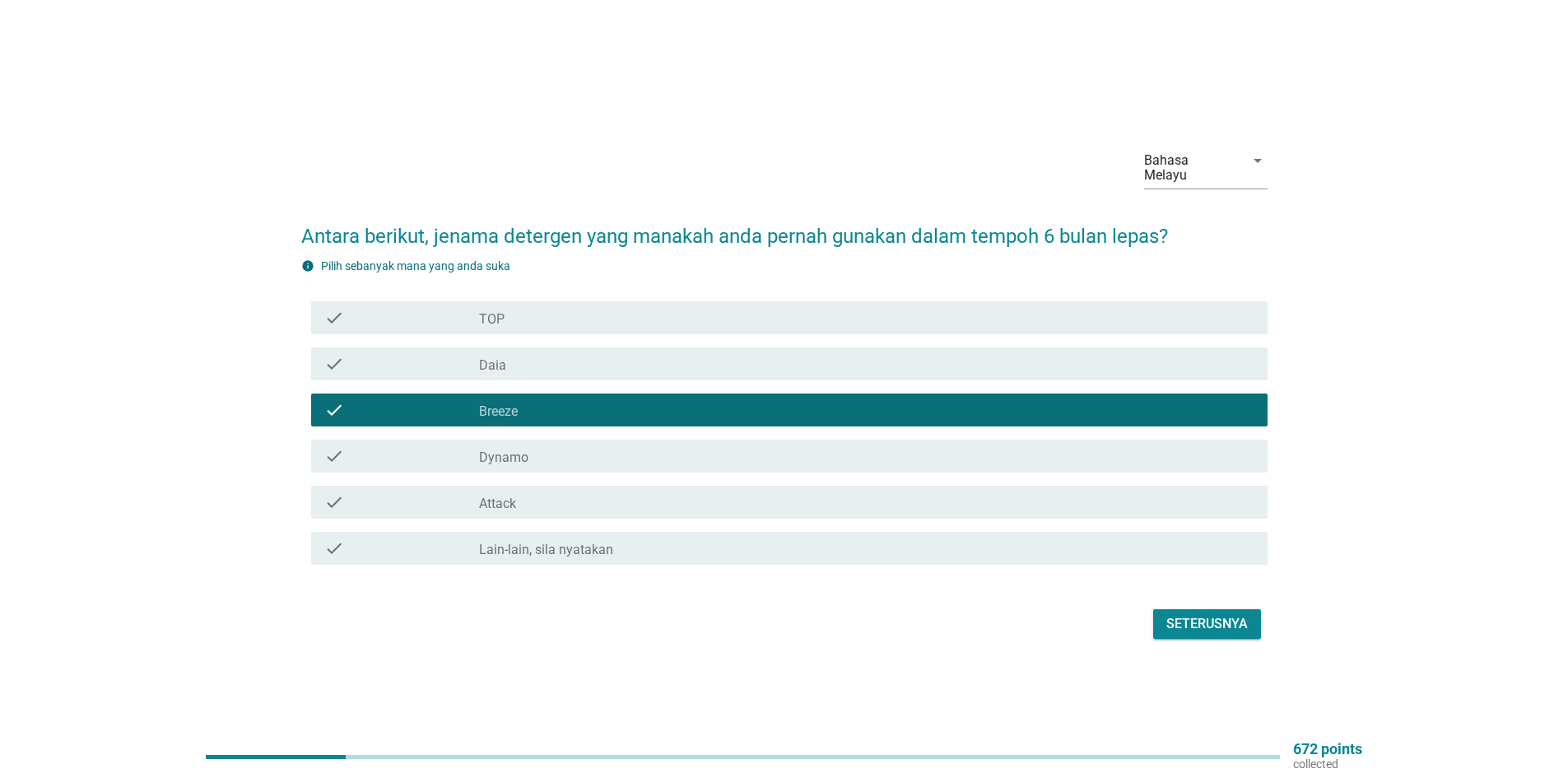
click at [566, 308] on div "check_box TOP" at bounding box center [866, 318] width 775 height 20
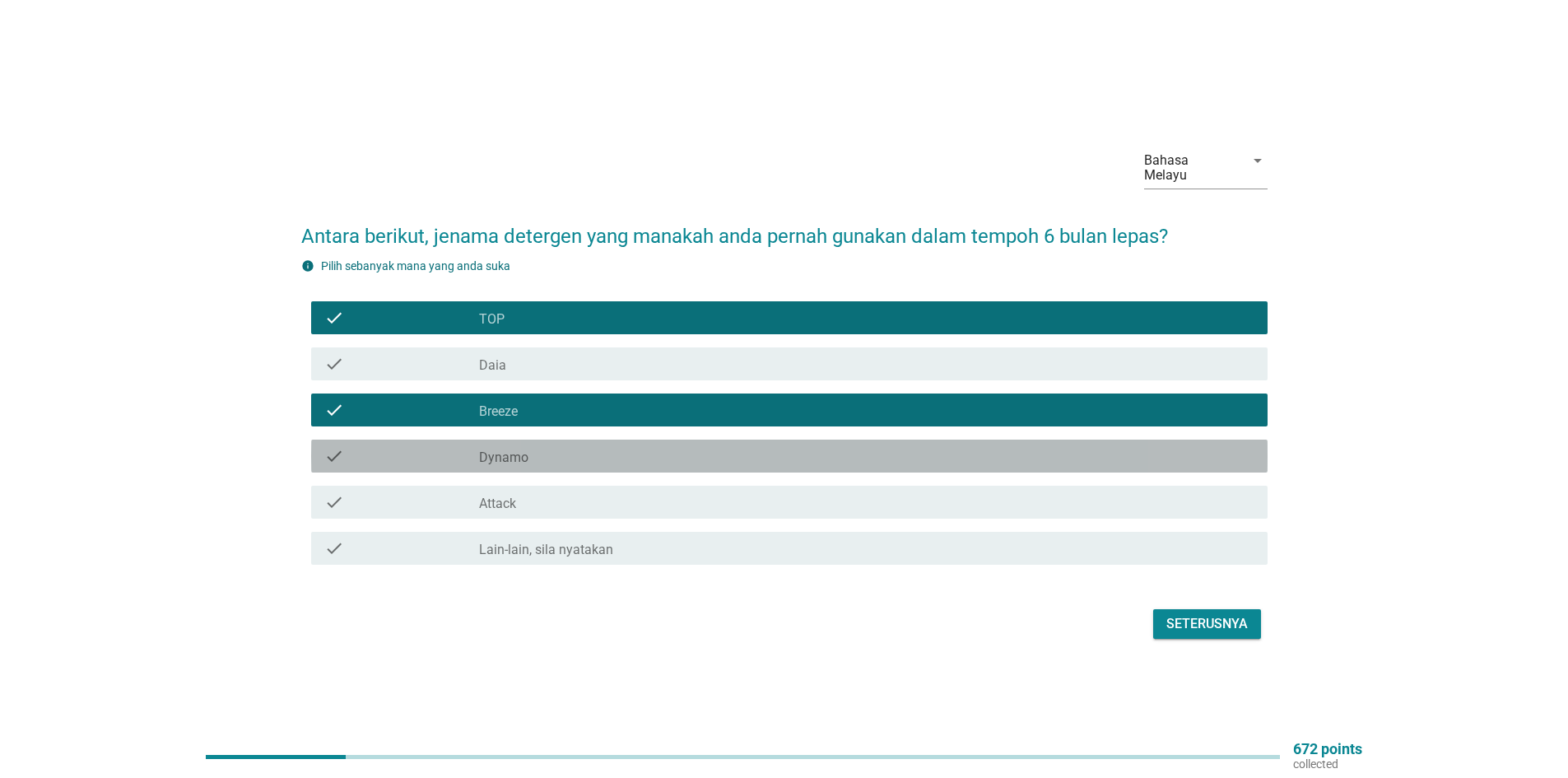
click at [541, 446] on div "check_box Dynamo" at bounding box center [866, 456] width 775 height 20
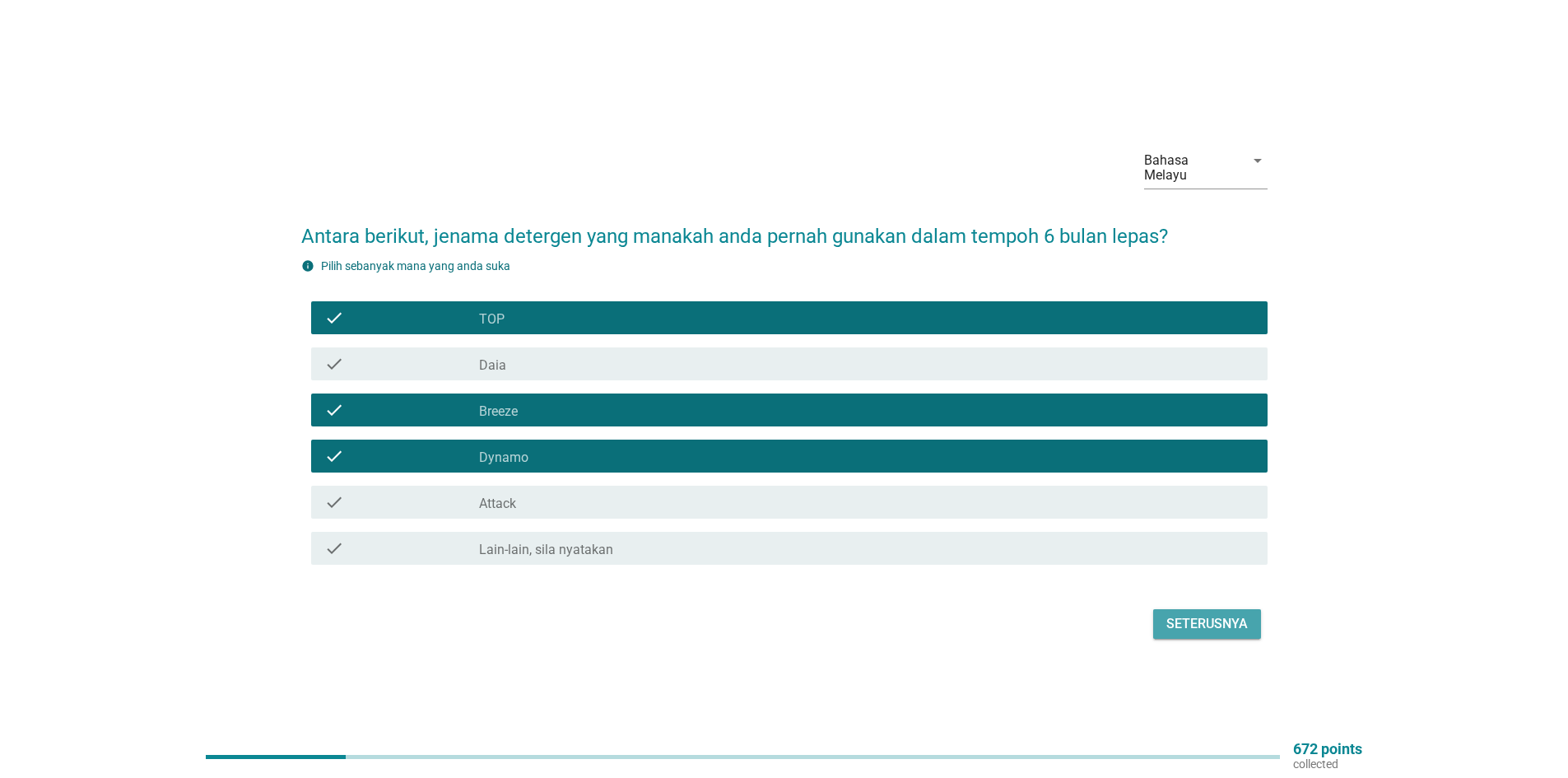
click at [1204, 615] on div "Seterusnya" at bounding box center [1207, 625] width 82 height 20
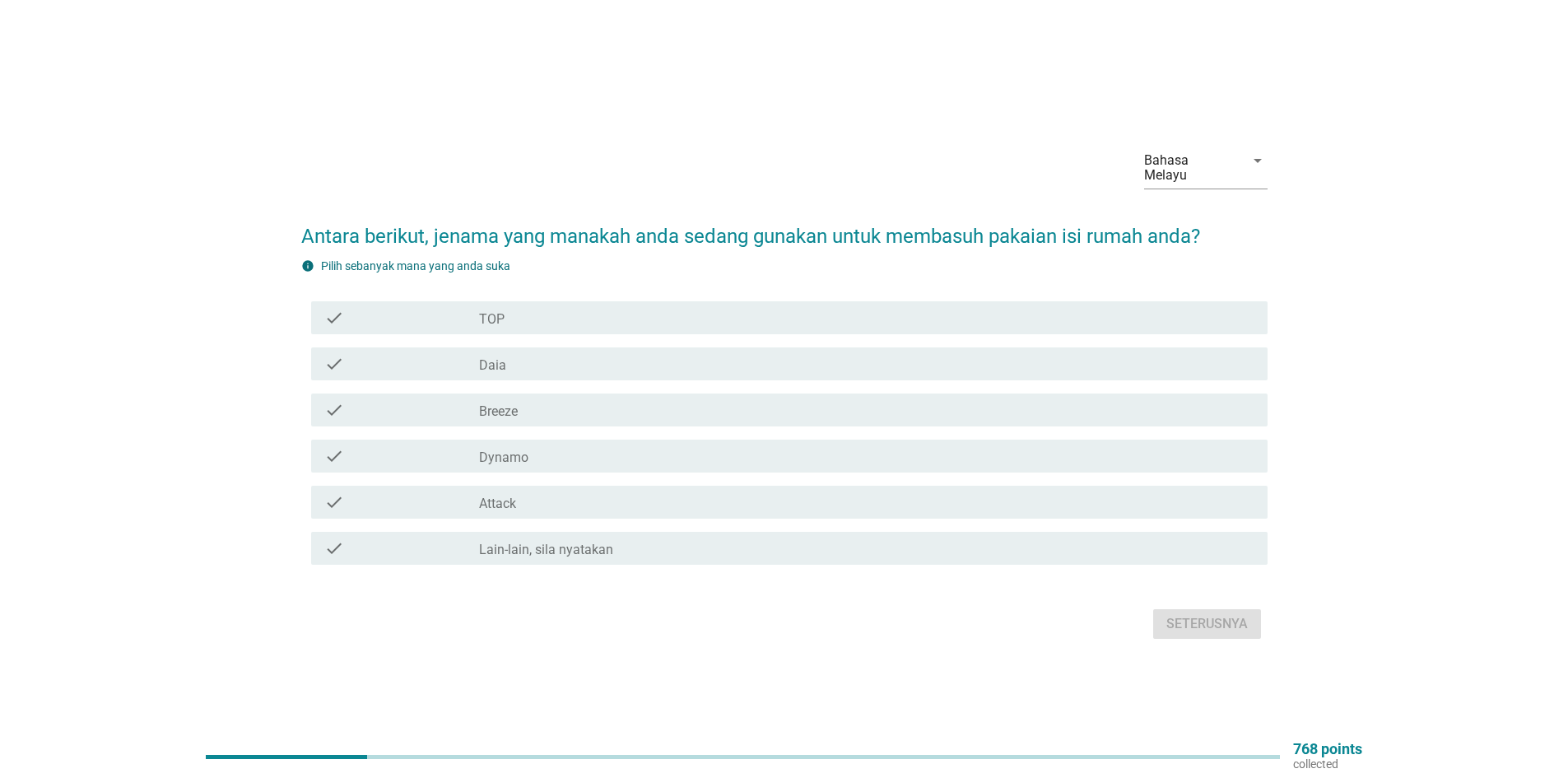
click at [523, 406] on div "check_box Breeze" at bounding box center [866, 410] width 775 height 20
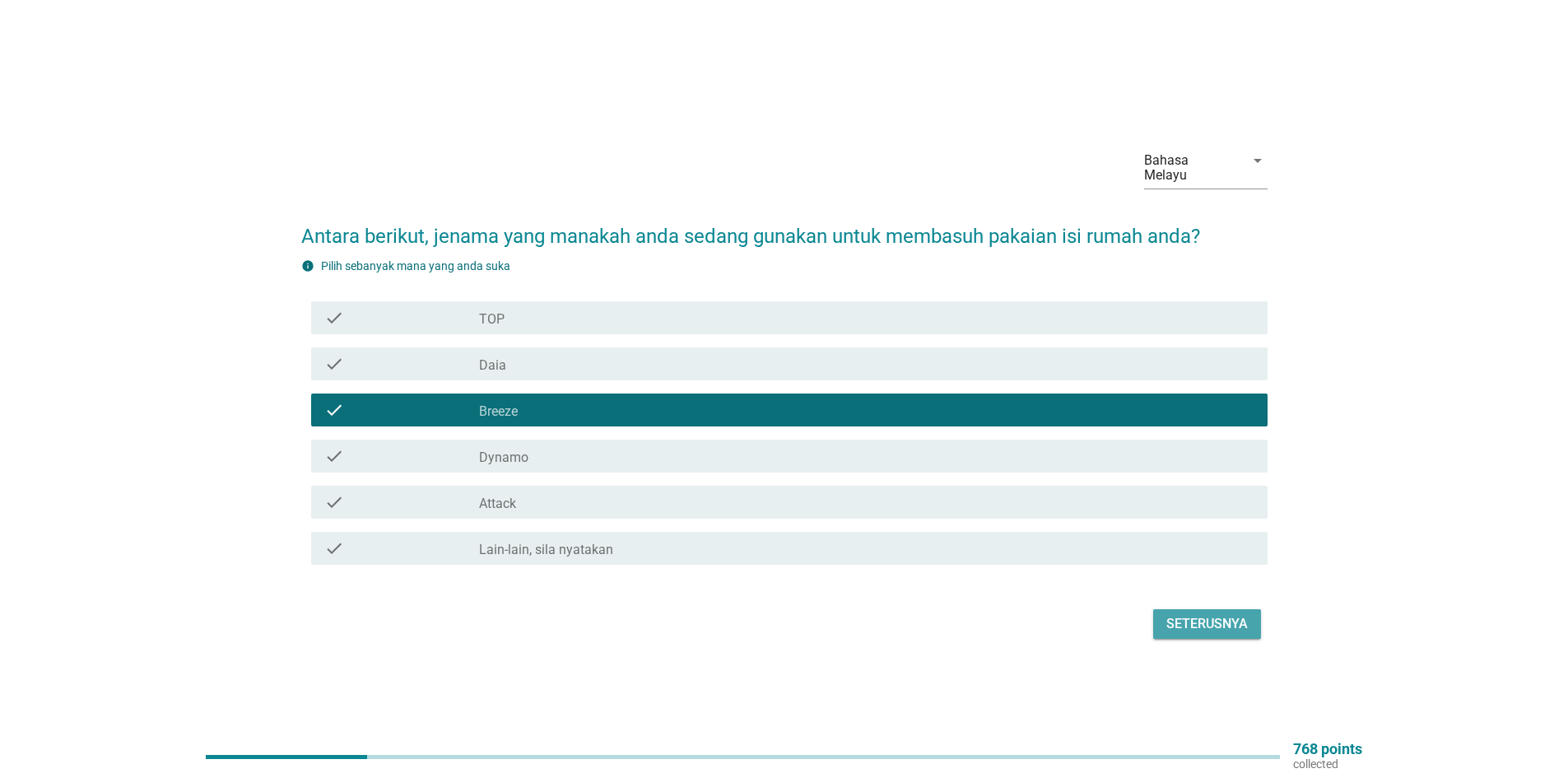
click at [1209, 618] on div "Seterusnya" at bounding box center [1207, 625] width 82 height 20
